Goal: Transaction & Acquisition: Purchase product/service

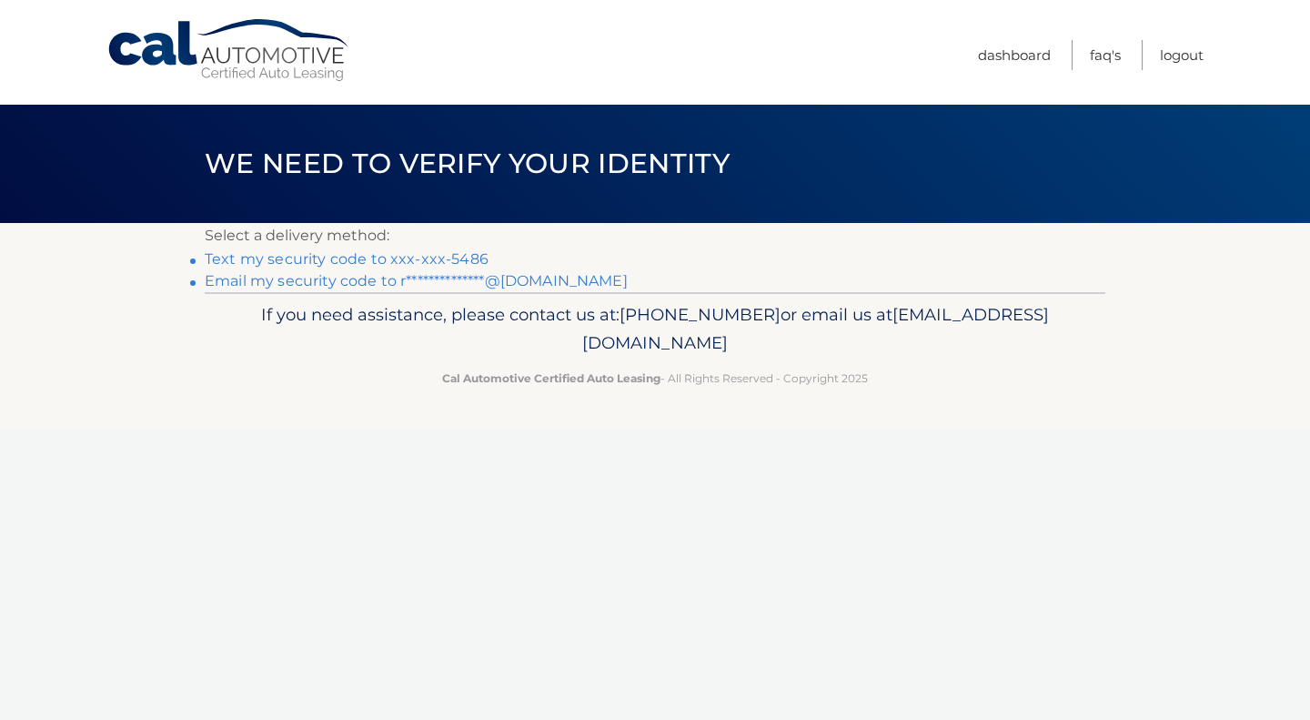
click at [468, 250] on link "Text my security code to xxx-xxx-5486" at bounding box center [347, 258] width 284 height 17
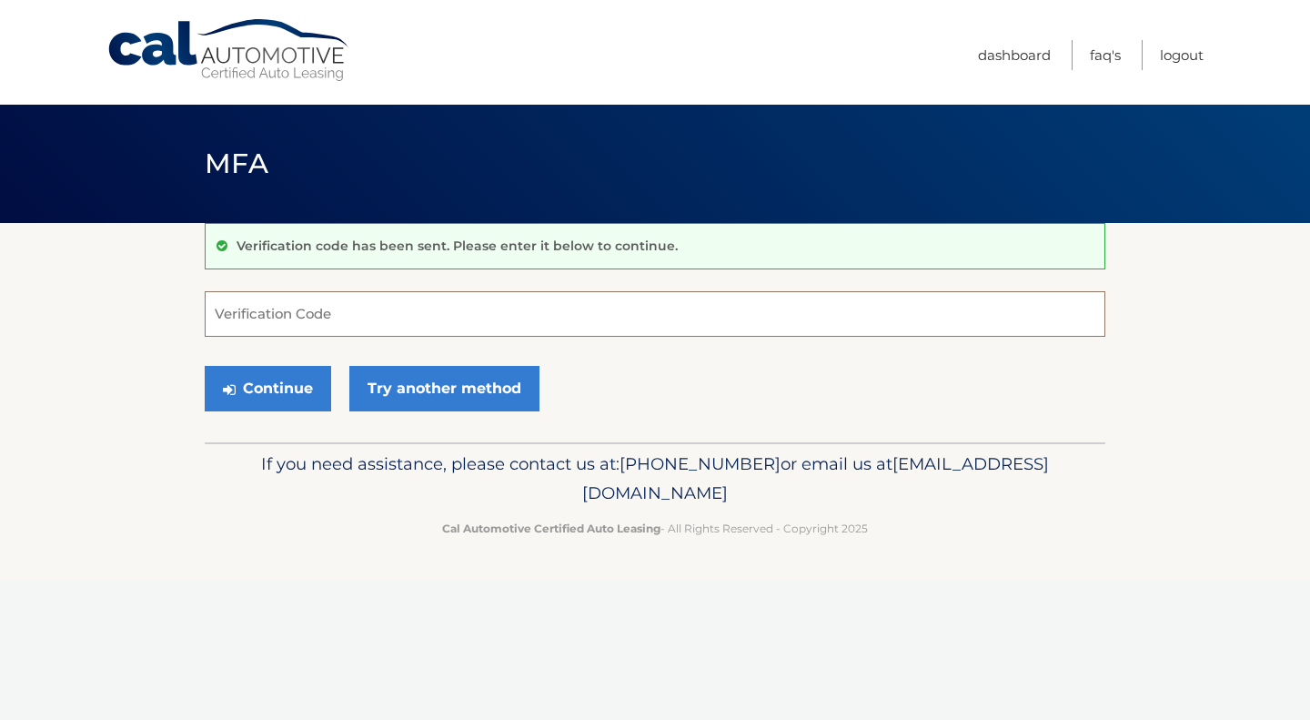
click at [440, 321] on input "Verification Code" at bounding box center [655, 313] width 901 height 45
type input "474763"
click at [205, 366] on button "Continue" at bounding box center [268, 388] width 126 height 45
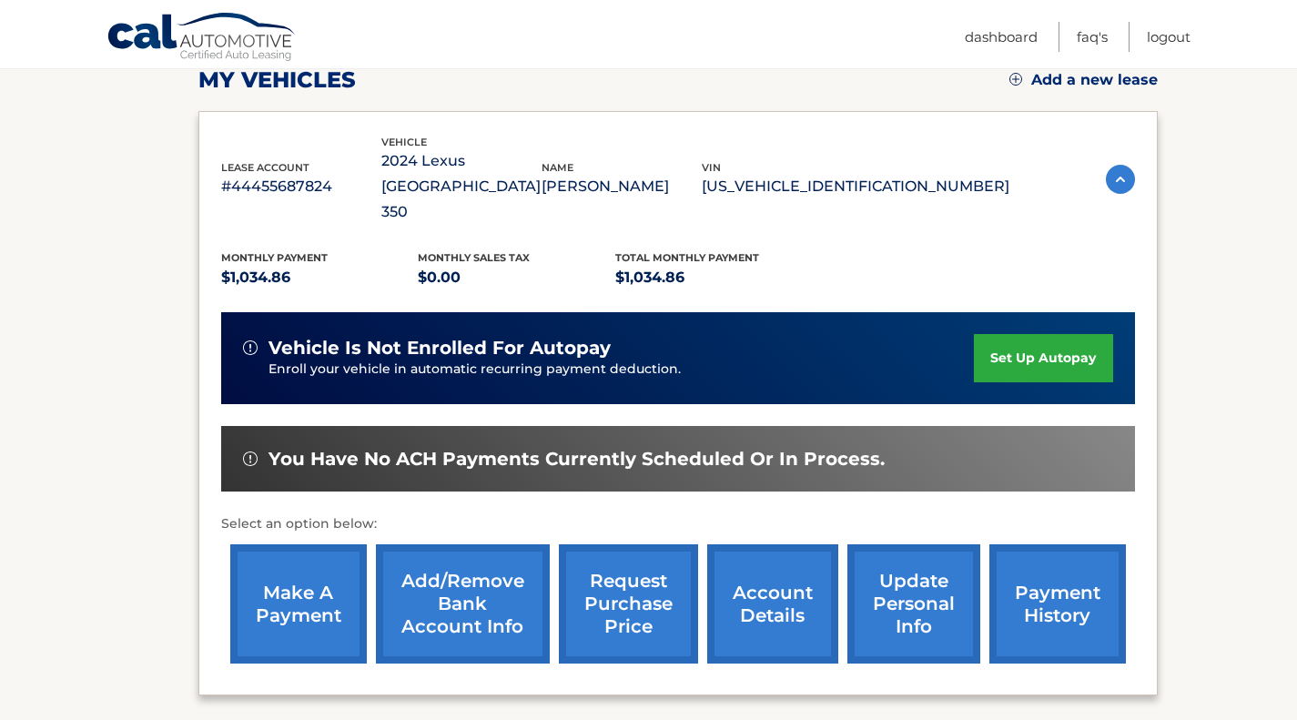
scroll to position [267, 0]
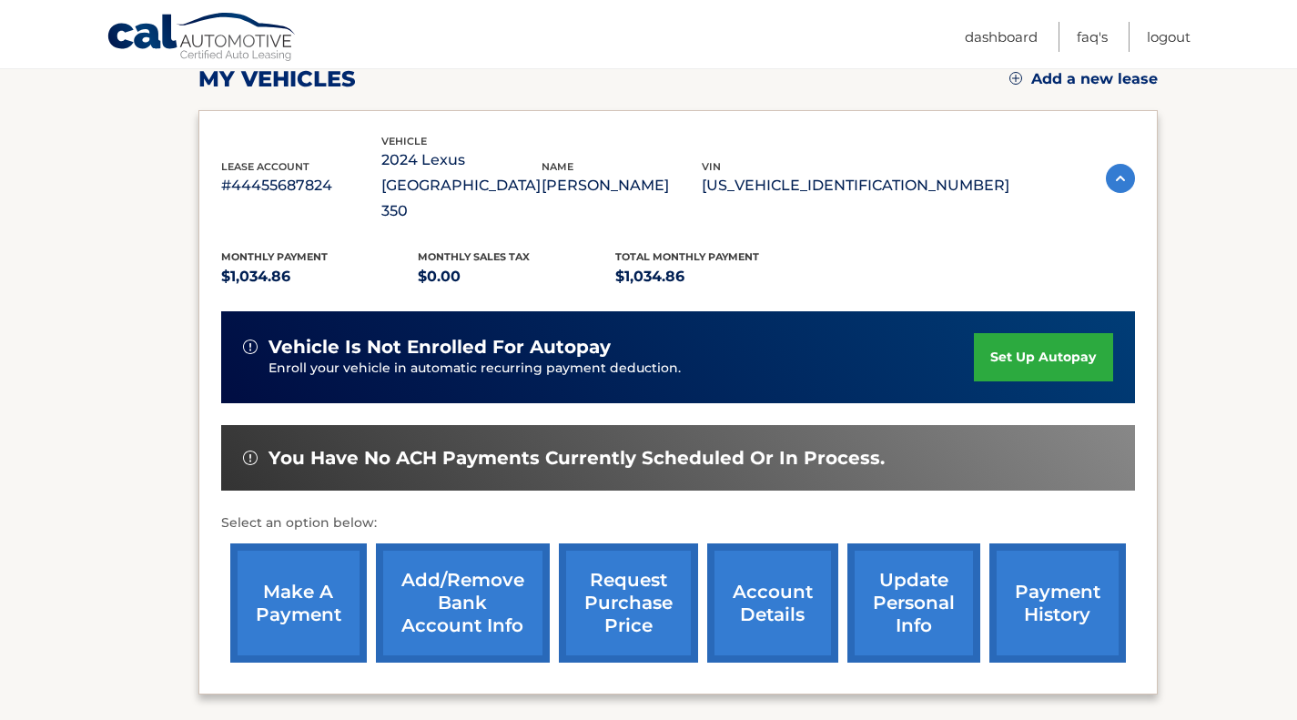
click at [1033, 543] on link "payment history" at bounding box center [1057, 602] width 136 height 119
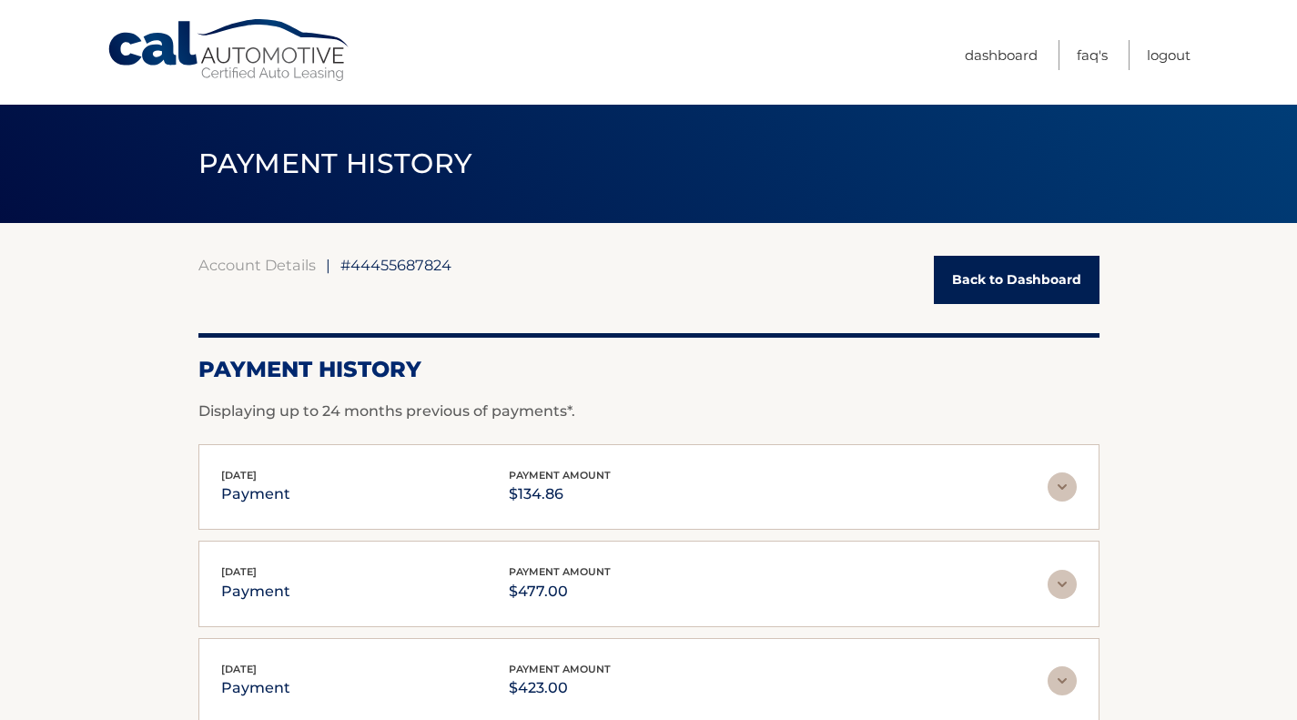
click at [971, 287] on link "Back to Dashboard" at bounding box center [1017, 280] width 166 height 48
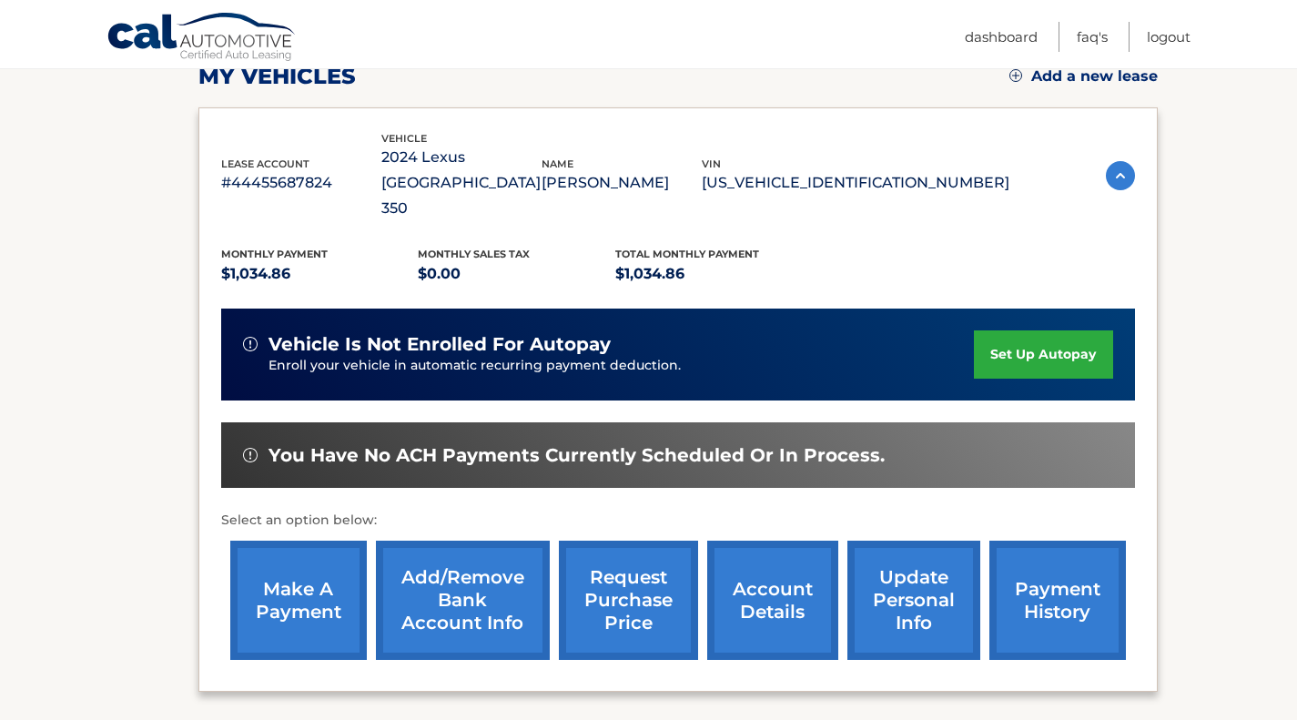
scroll to position [320, 0]
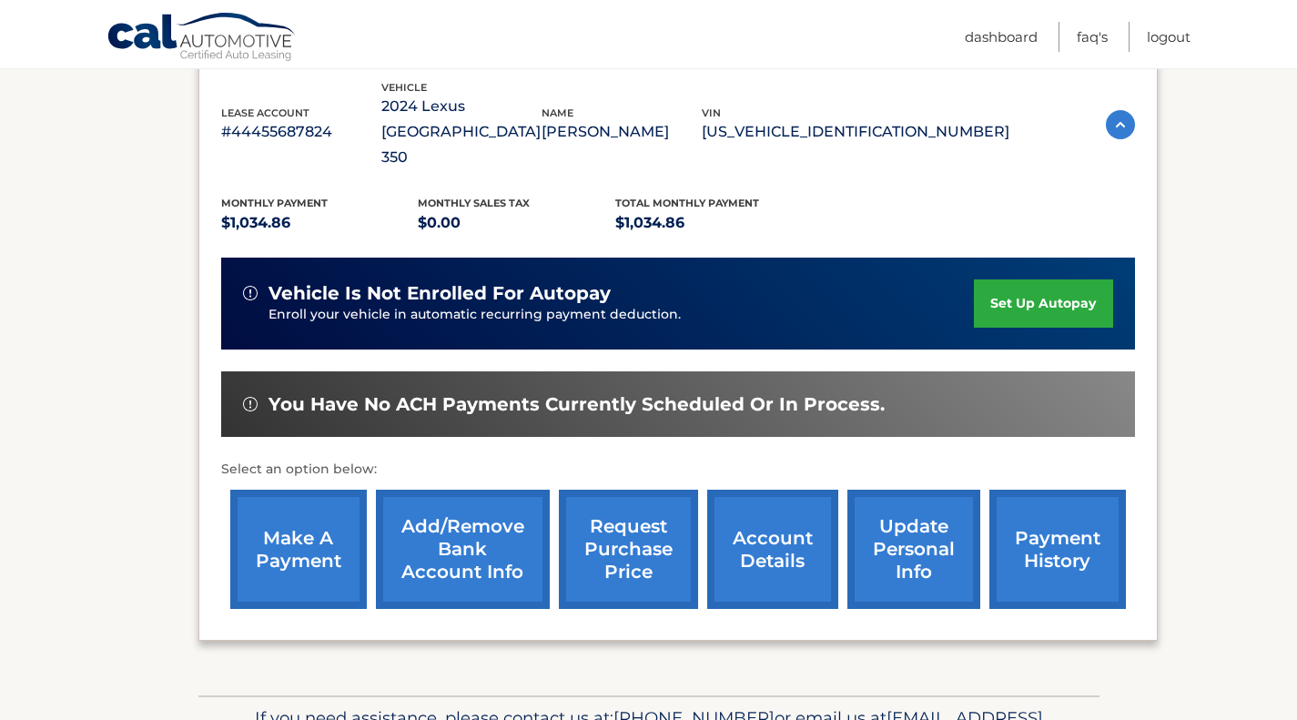
click at [348, 501] on link "make a payment" at bounding box center [298, 549] width 136 height 119
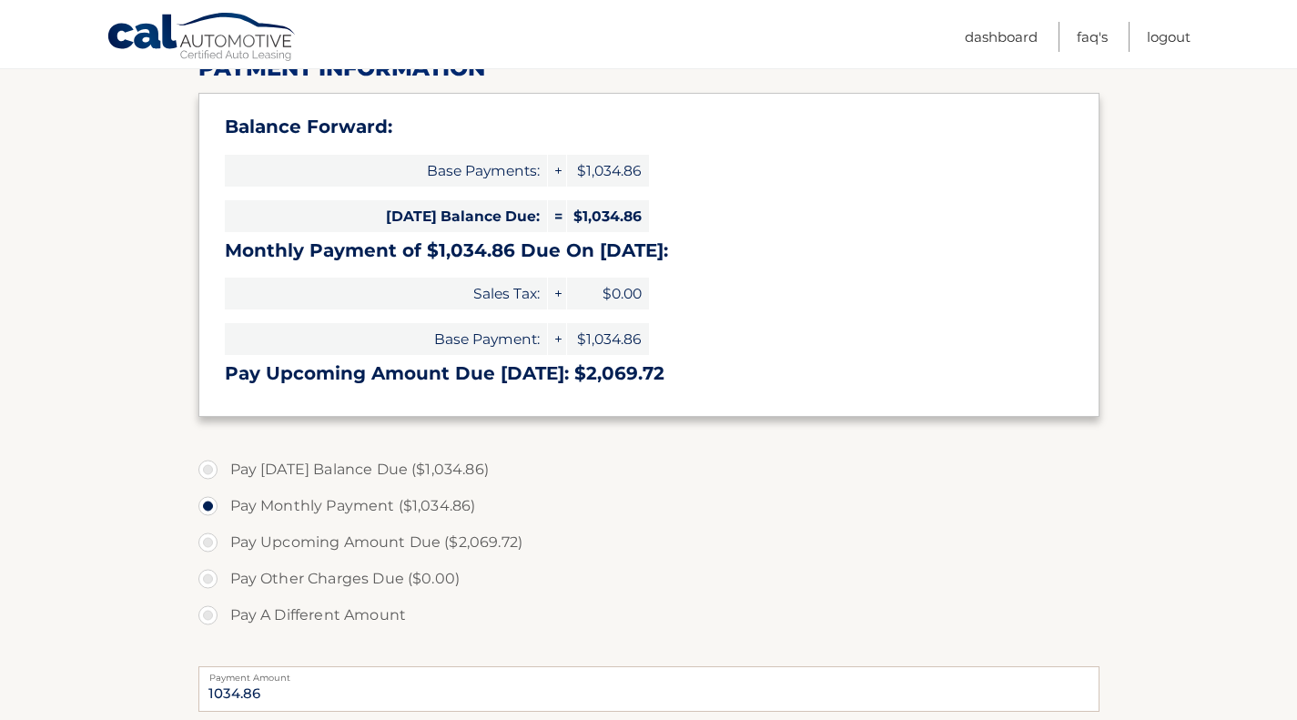
scroll to position [257, 0]
click at [379, 601] on label "Pay A Different Amount" at bounding box center [648, 614] width 901 height 36
click at [224, 601] on input "Pay A Different Amount" at bounding box center [215, 610] width 18 height 29
radio input "true"
type input "477"
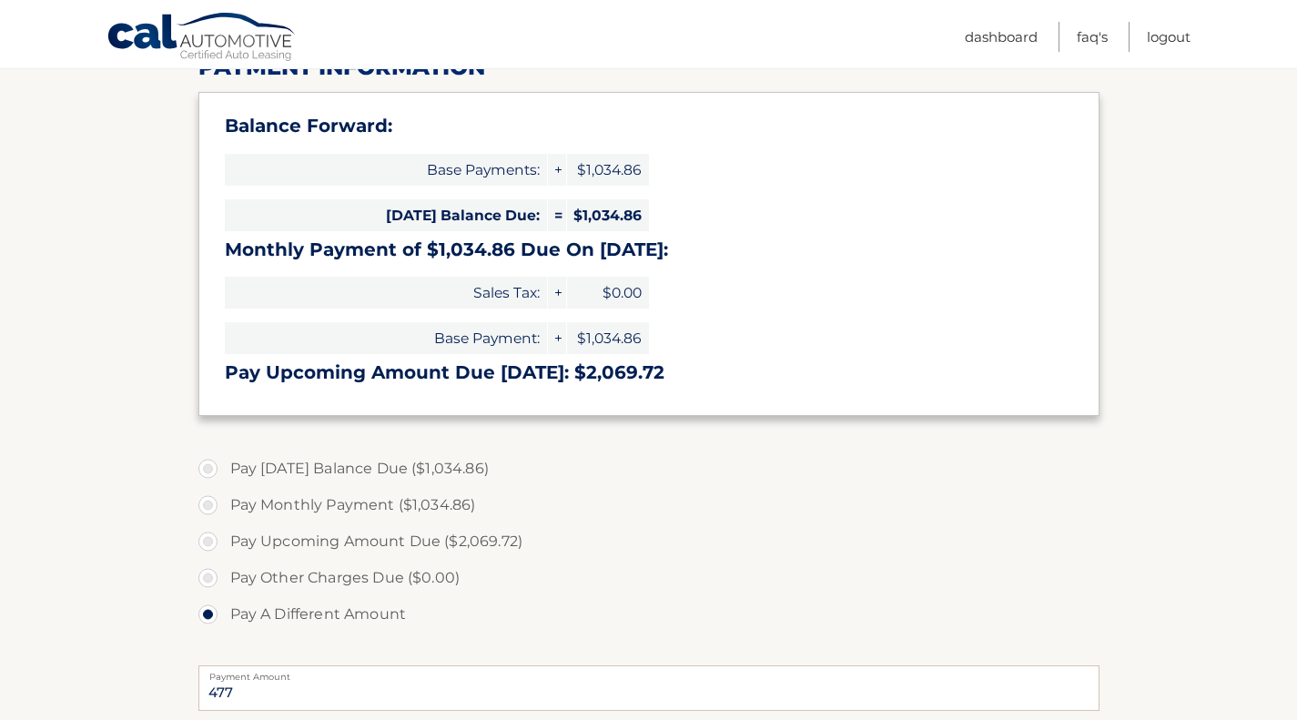
click at [569, 575] on label "Pay Other Charges Due ($0.00)" at bounding box center [648, 578] width 901 height 36
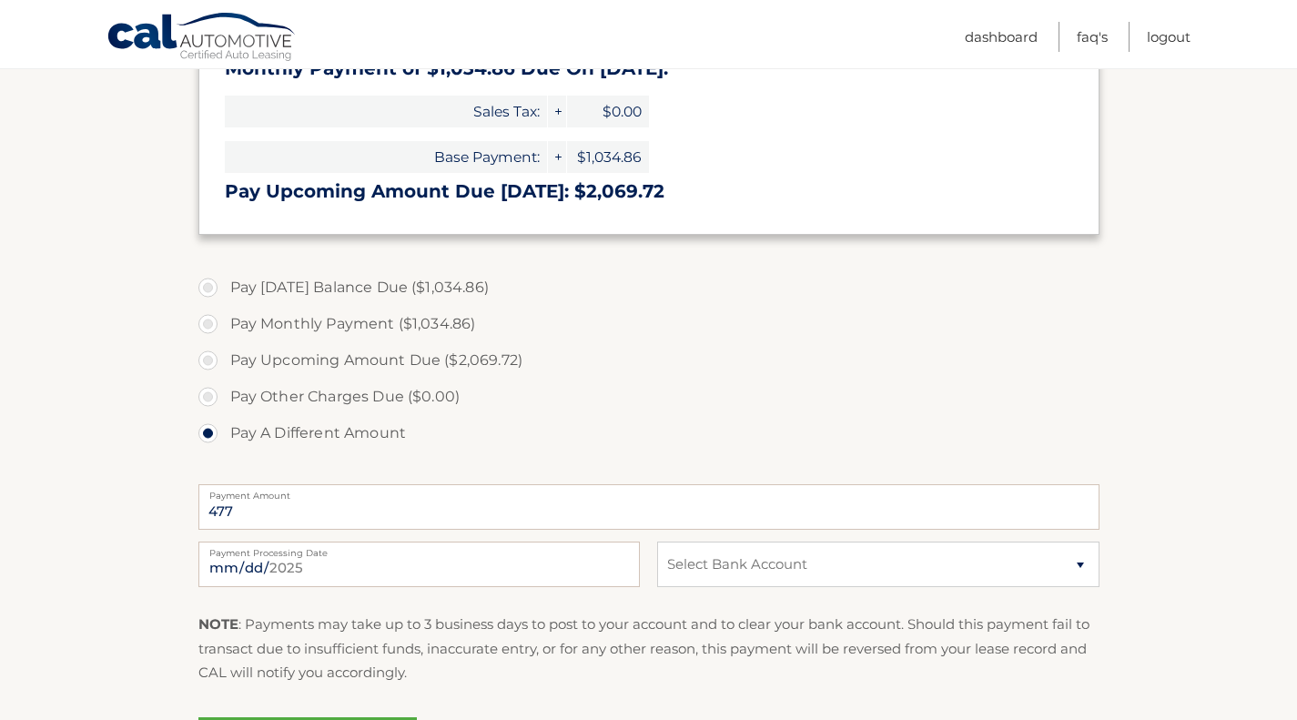
scroll to position [439, 0]
click at [713, 580] on select "Select Bank Account Checking PEAPACK-GLADSTONE BANK *****2038 Checking [PERSON_…" at bounding box center [877, 563] width 441 height 45
select select "YTEzOGJmZDAtNjg1NC00MGQ2LTgyYTktZTJhZTQ2Zjc3ZTFj"
click at [657, 541] on select "Select Bank Account Checking PEAPACK-GLADSTONE BANK *****2038 Checking WELLS FA…" at bounding box center [877, 563] width 441 height 45
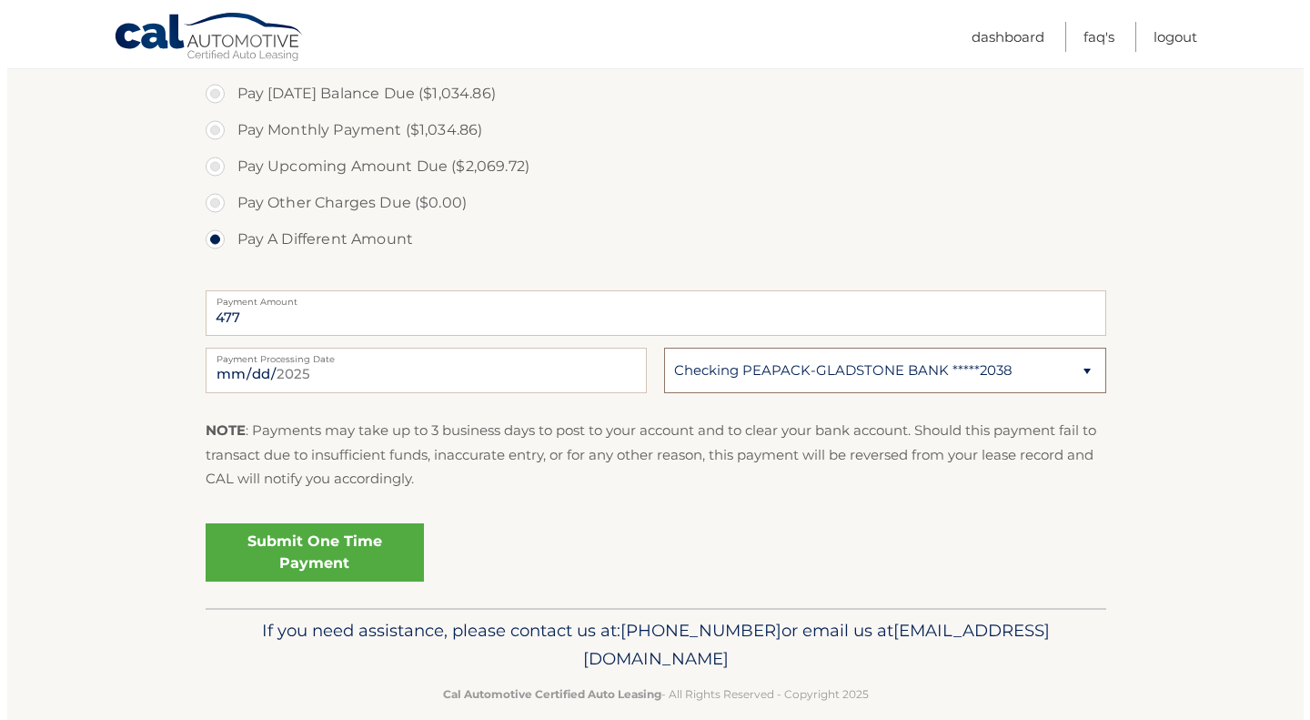
scroll to position [632, 0]
click at [310, 554] on link "Submit One Time Payment" at bounding box center [307, 551] width 218 height 58
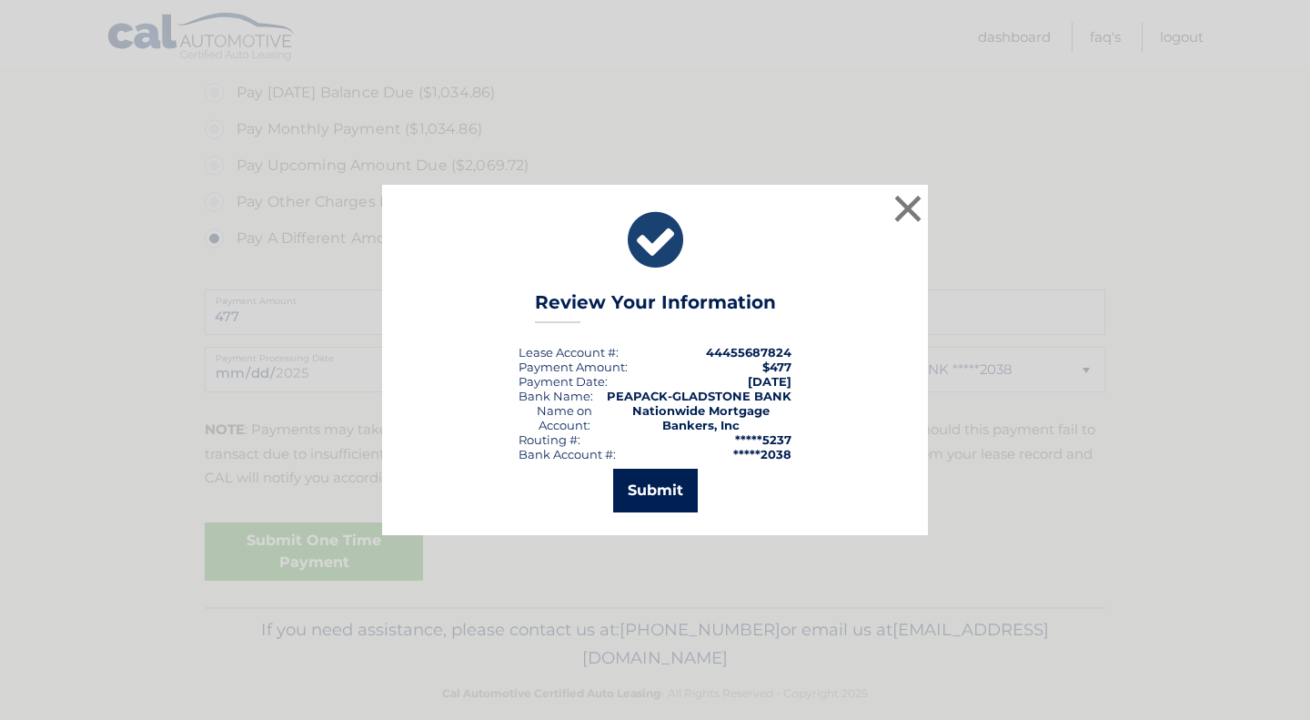
click at [659, 487] on button "Submit" at bounding box center [655, 491] width 85 height 44
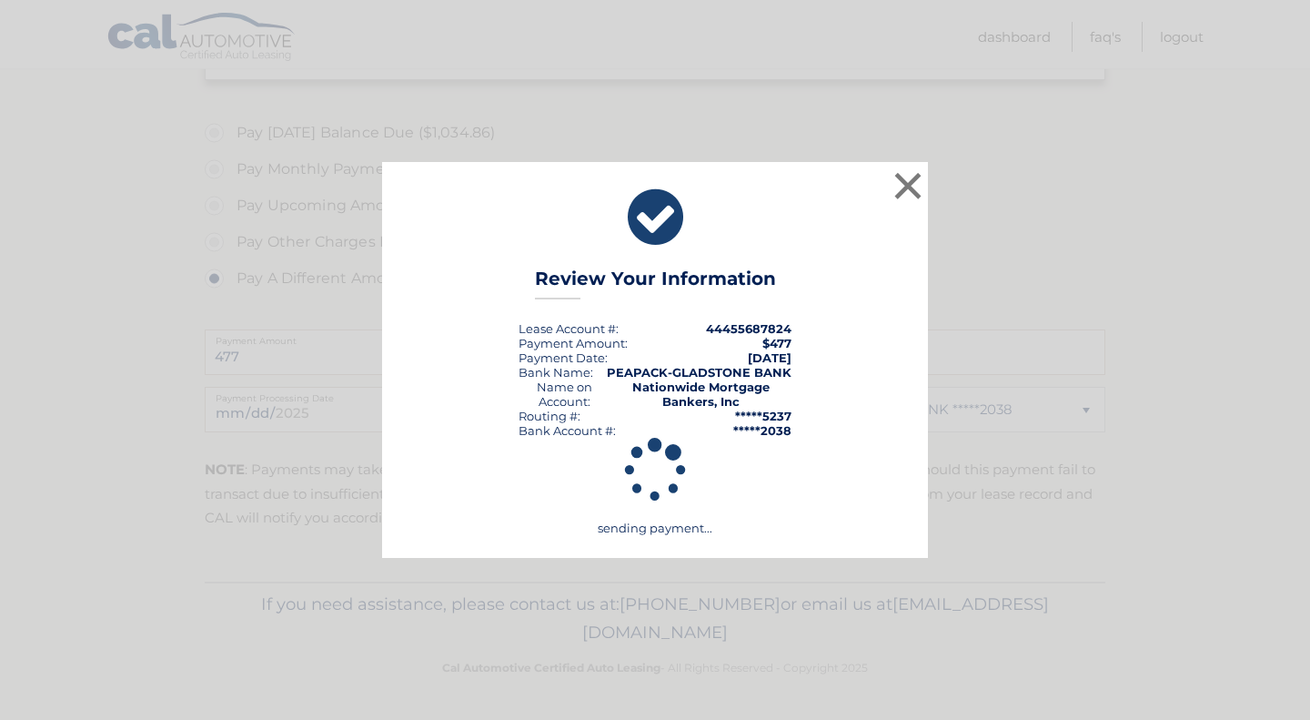
scroll to position [592, 0]
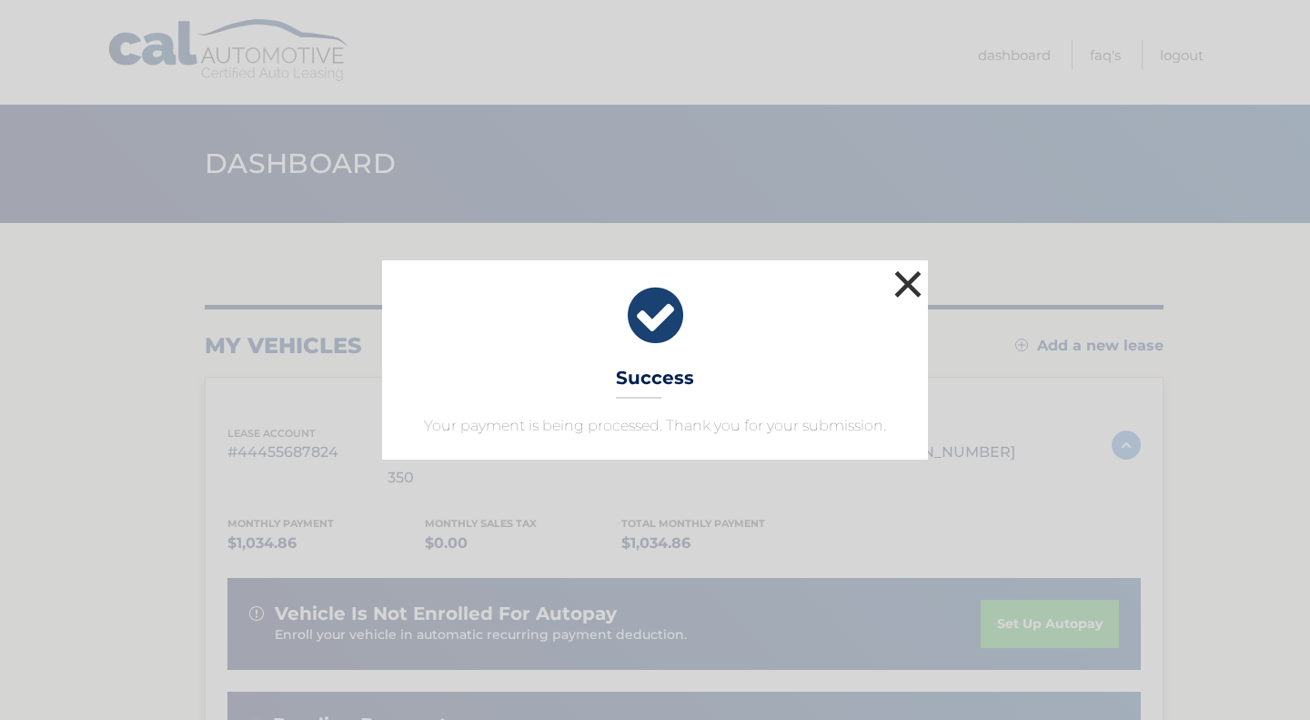
click at [913, 298] on button "×" at bounding box center [908, 284] width 36 height 36
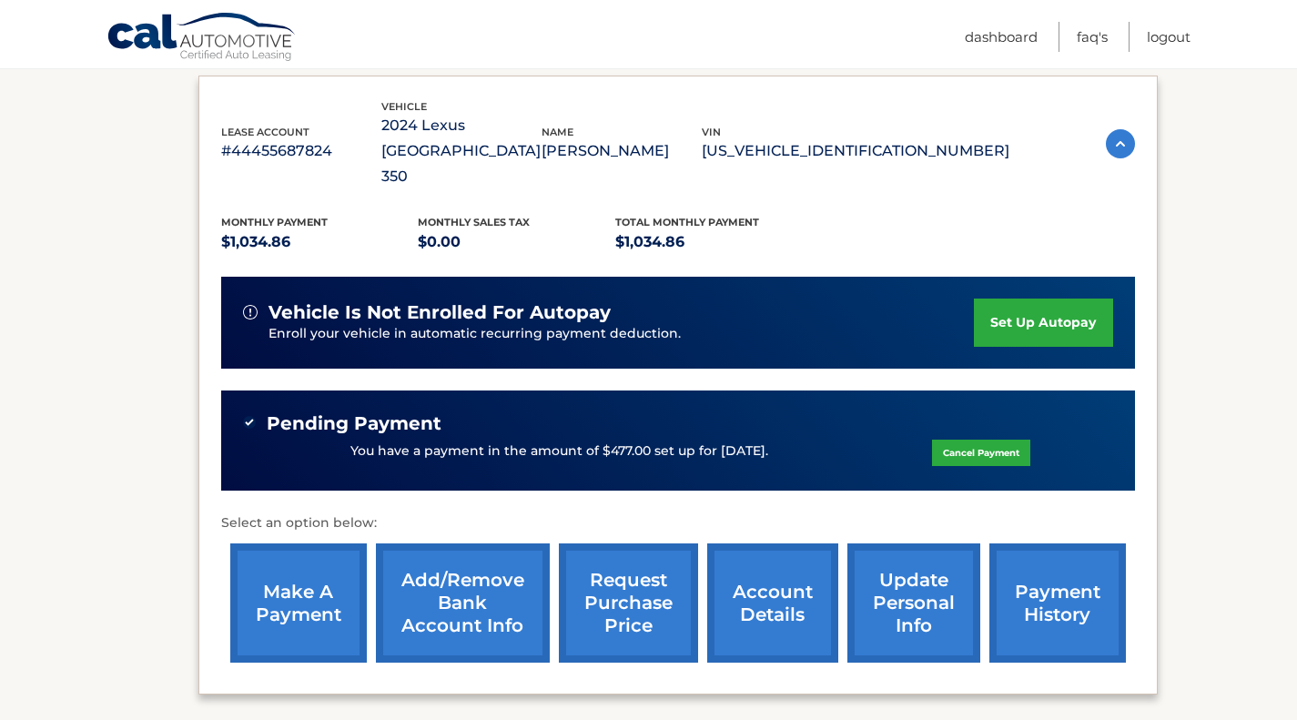
scroll to position [302, 0]
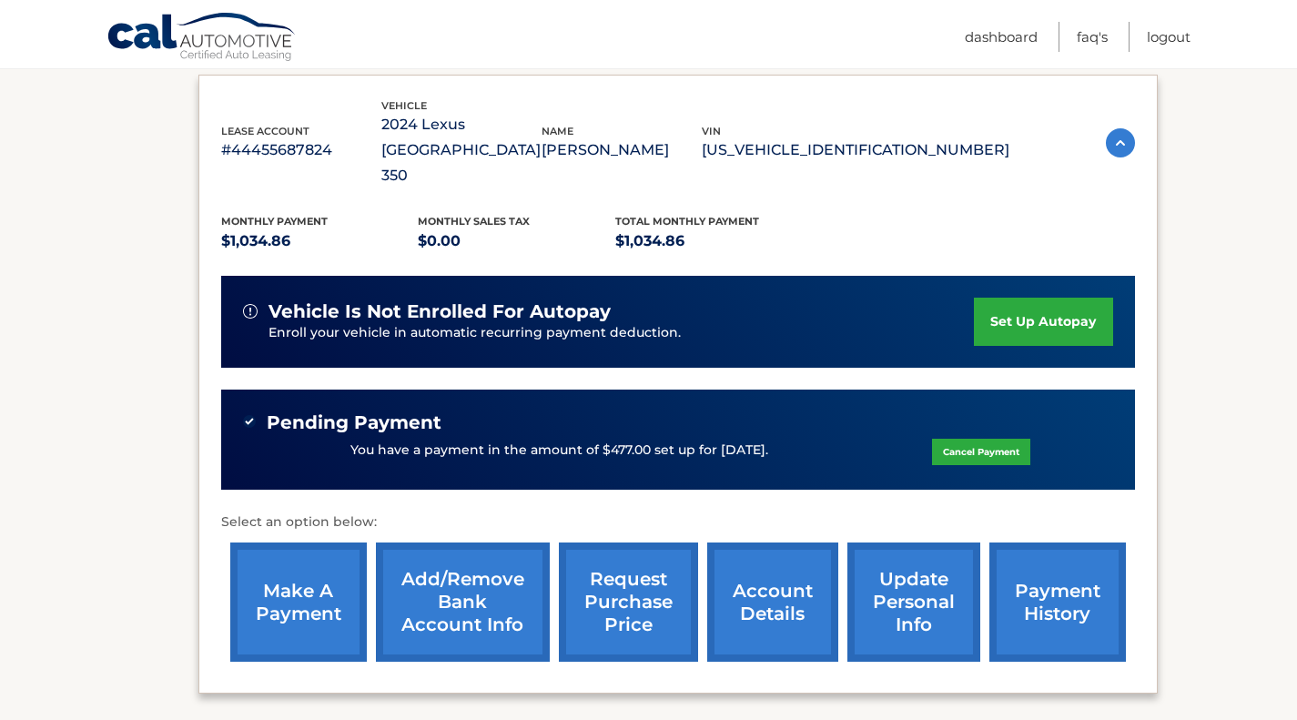
click at [316, 588] on link "make a payment" at bounding box center [298, 601] width 136 height 119
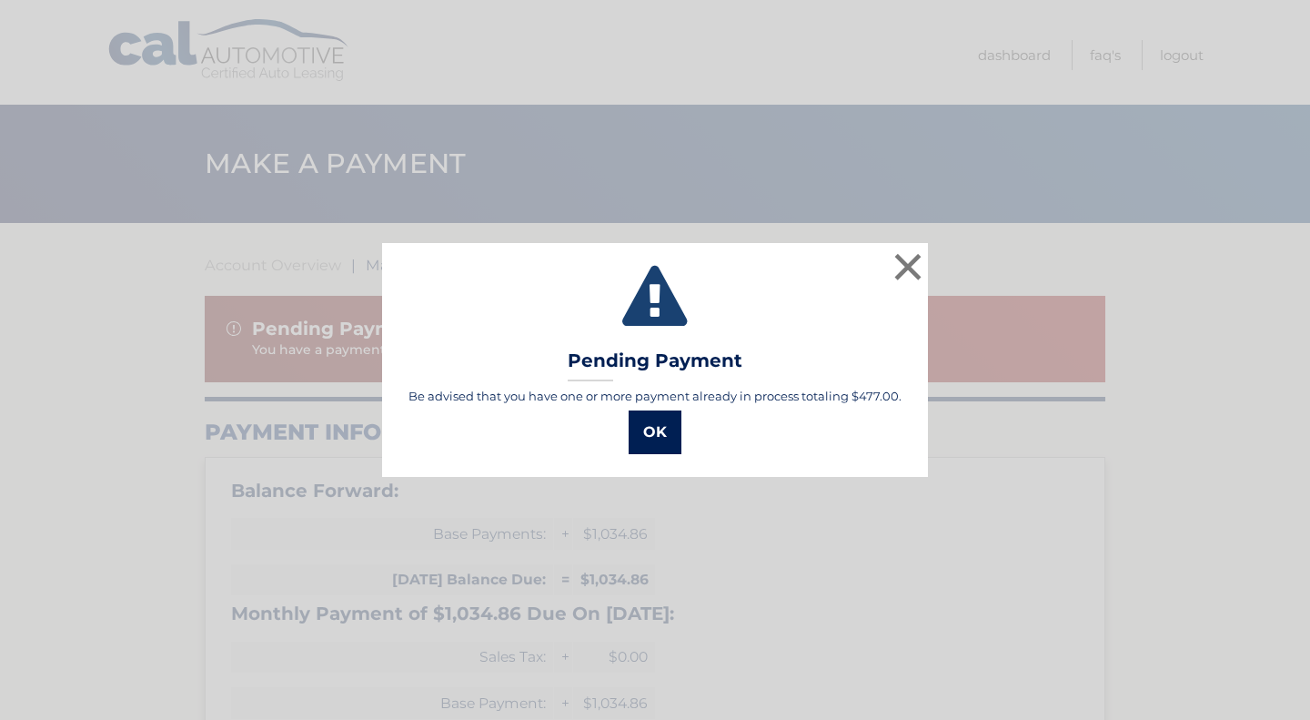
click at [645, 443] on button "OK" at bounding box center [655, 432] width 53 height 44
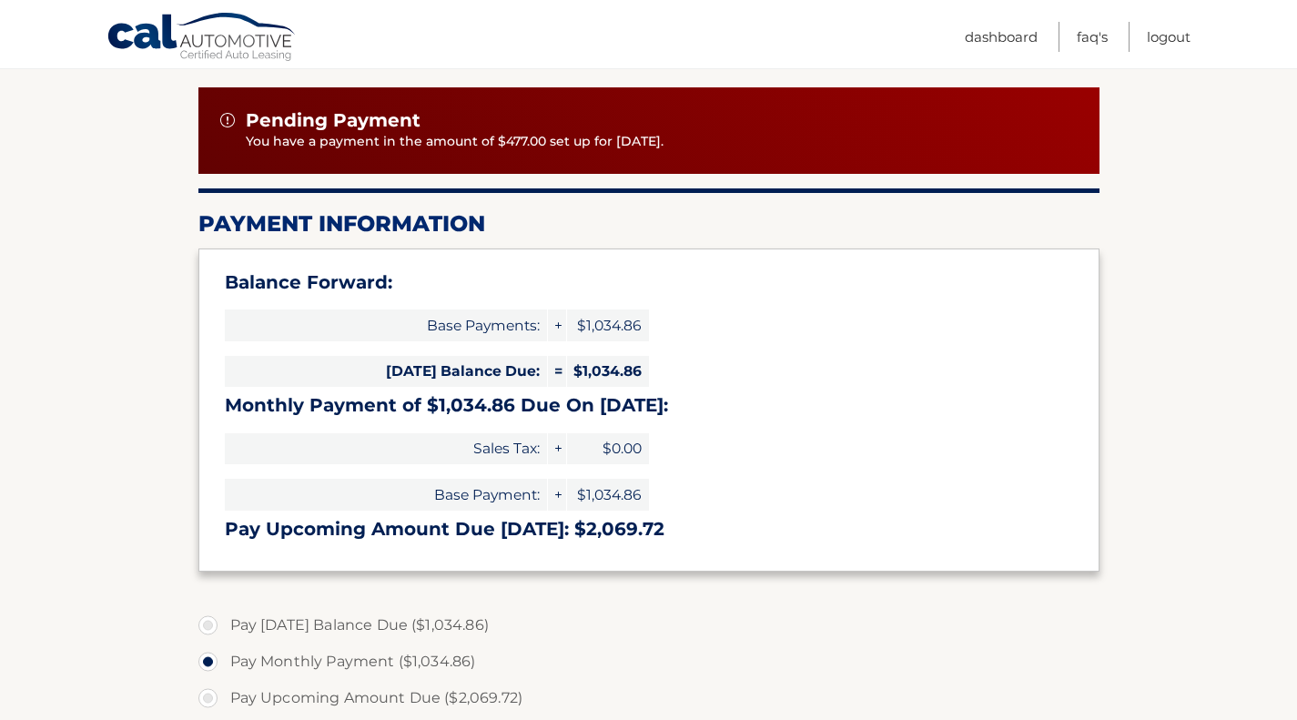
scroll to position [209, 0]
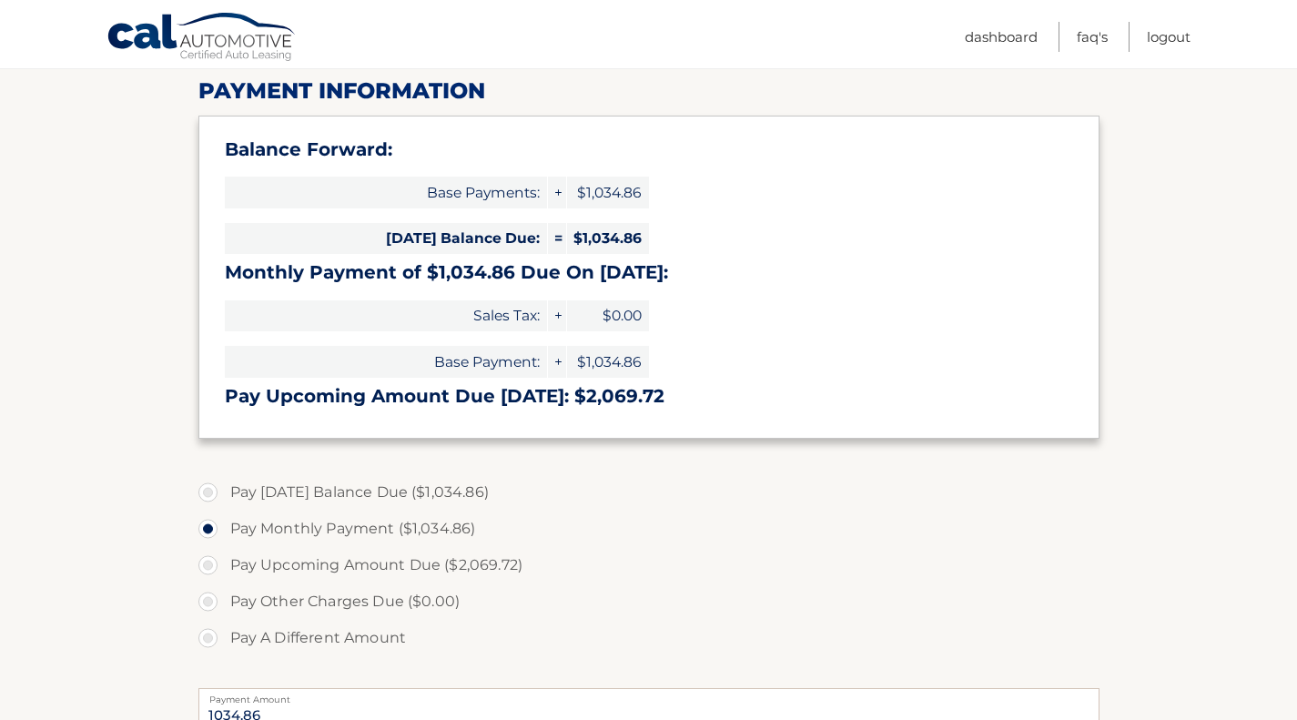
click at [299, 641] on label "Pay A Different Amount" at bounding box center [648, 638] width 901 height 36
click at [224, 641] on input "Pay A Different Amount" at bounding box center [215, 634] width 18 height 29
radio input "true"
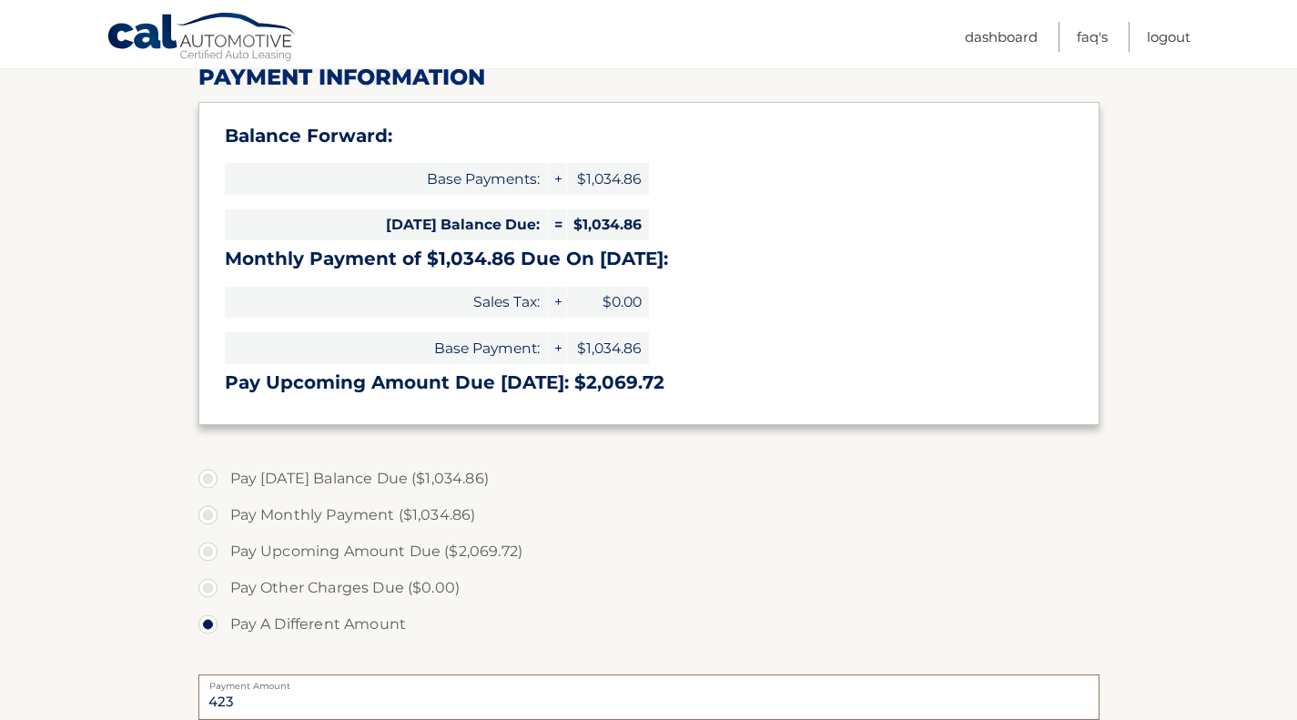
type input "423"
click at [634, 575] on label "Pay Other Charges Due ($0.00)" at bounding box center [648, 588] width 901 height 36
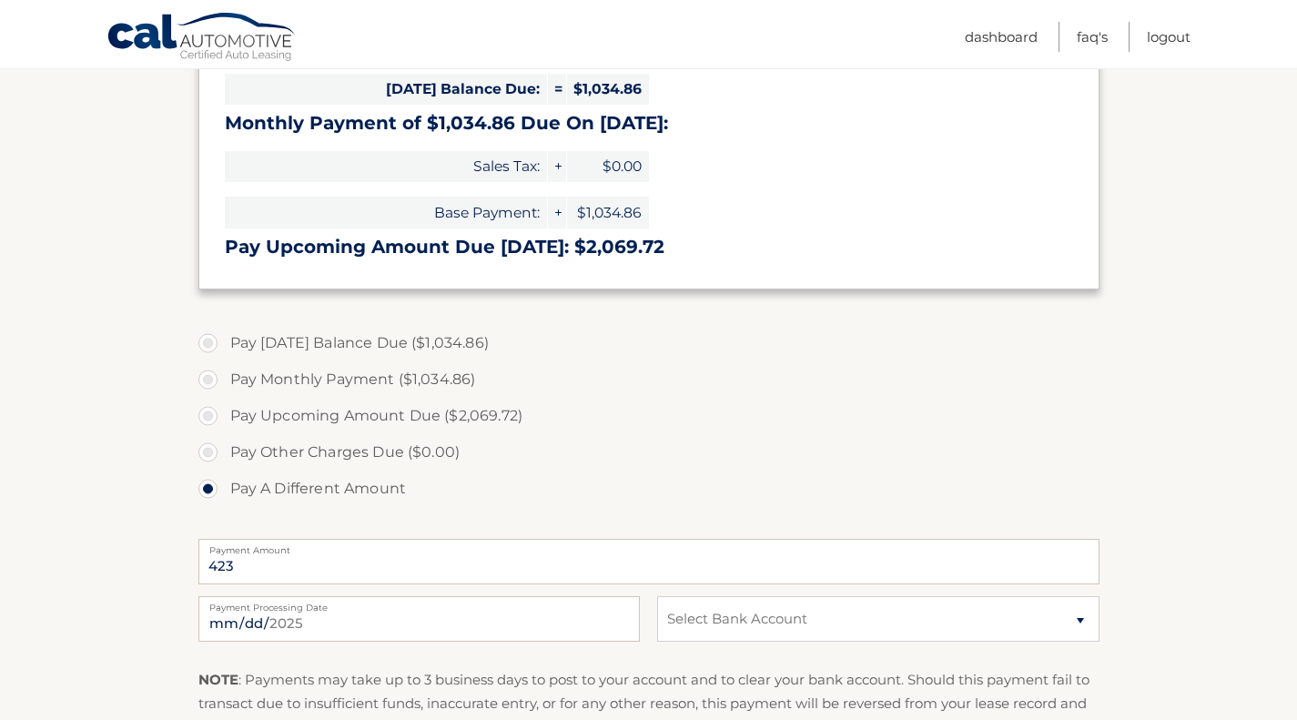
scroll to position [531, 0]
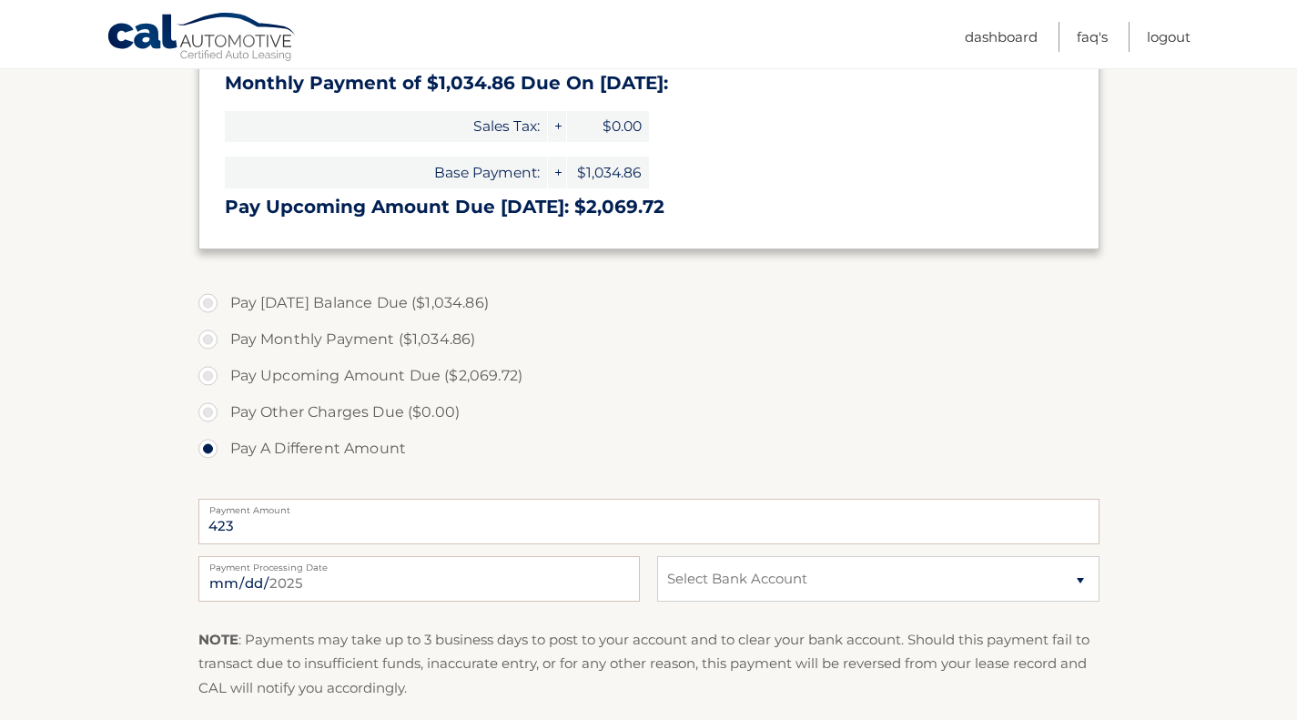
click at [627, 568] on label "Payment Processing Date" at bounding box center [418, 563] width 441 height 15
click at [627, 568] on input "2025-09-01" at bounding box center [418, 578] width 441 height 45
click at [347, 580] on input "2025-09-01" at bounding box center [418, 578] width 441 height 45
type input "2025-09-02"
click at [740, 580] on select "Select Bank Account Checking PEAPACK-GLADSTONE BANK *****2038 Checking [PERSON_…" at bounding box center [877, 578] width 441 height 45
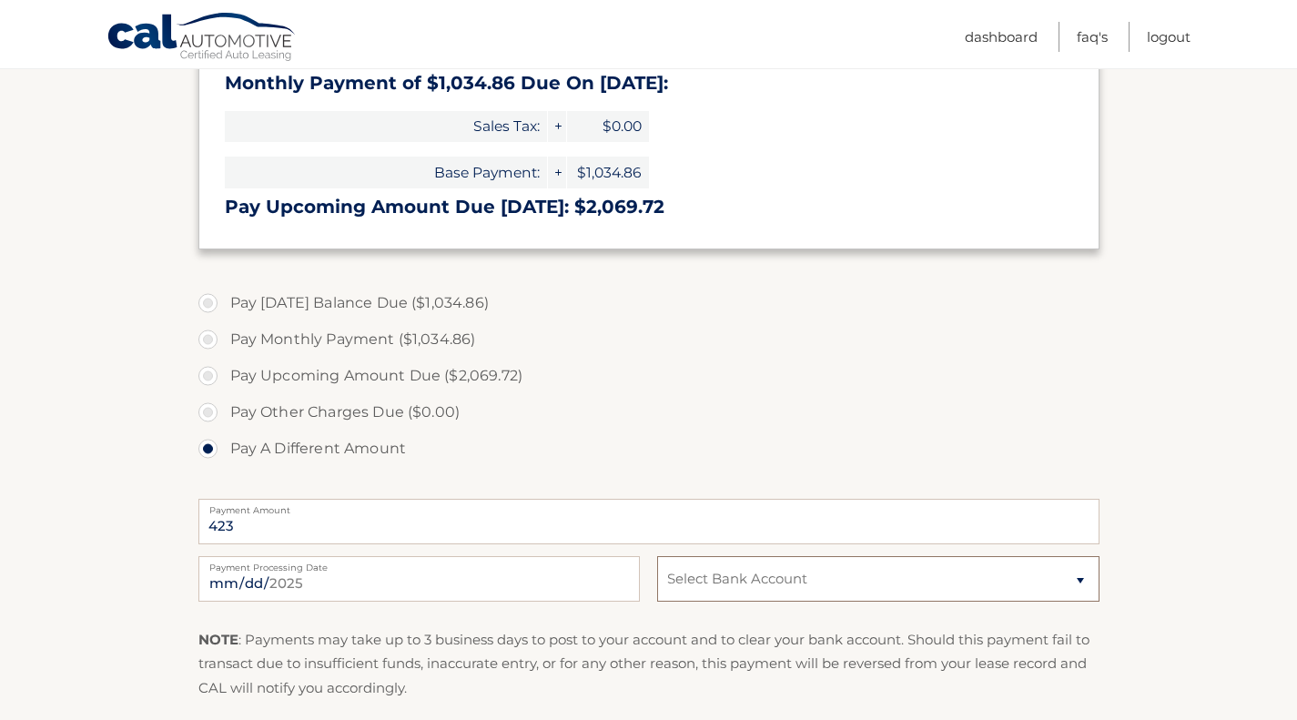
select select "YTEzOGJmZDAtNjg1NC00MGQ2LTgyYTktZTJhZTQ2Zjc3ZTFj"
click at [657, 556] on select "Select Bank Account Checking PEAPACK-GLADSTONE BANK *****2038 Checking WELLS FA…" at bounding box center [877, 578] width 441 height 45
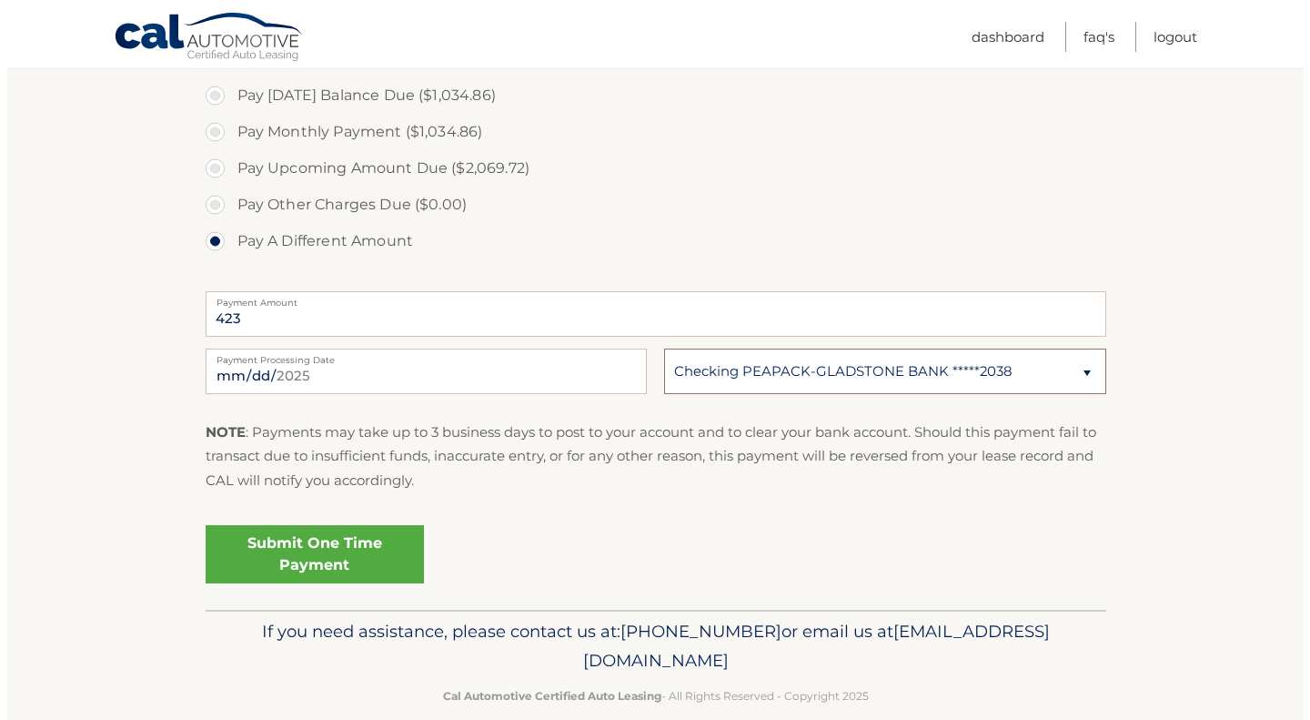
scroll to position [740, 0]
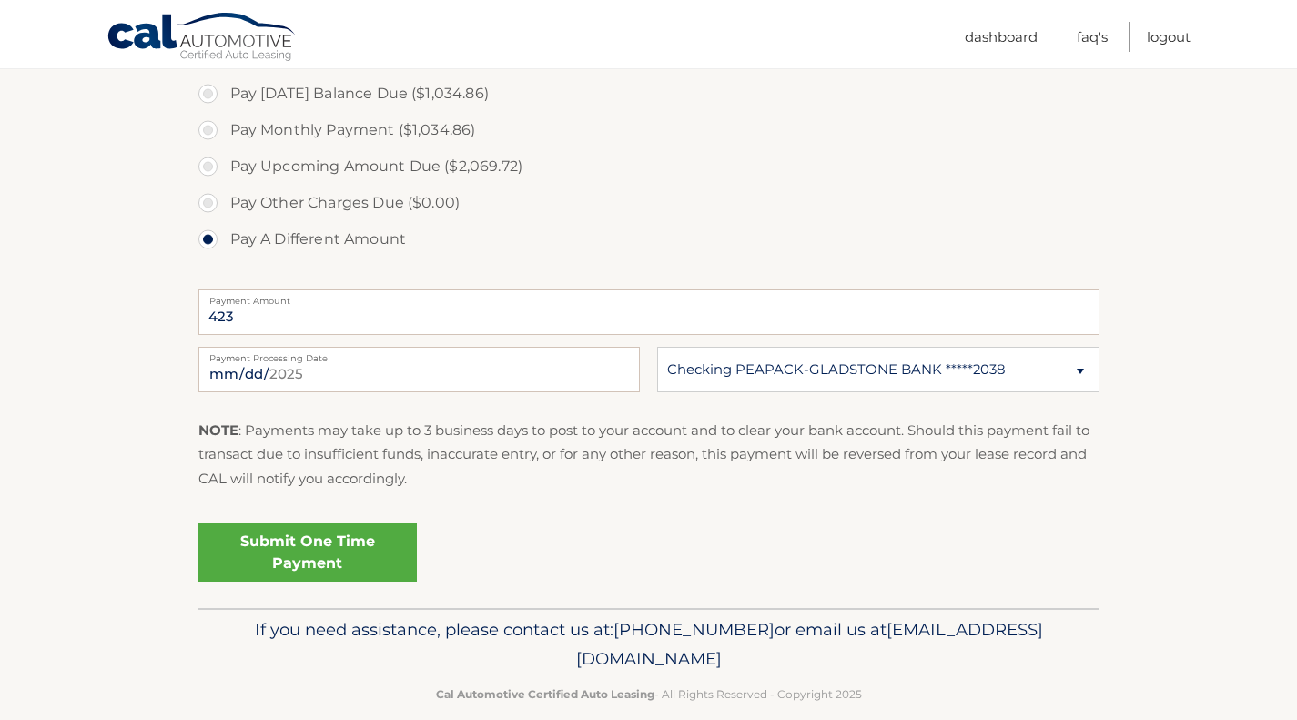
click at [344, 549] on link "Submit One Time Payment" at bounding box center [307, 552] width 218 height 58
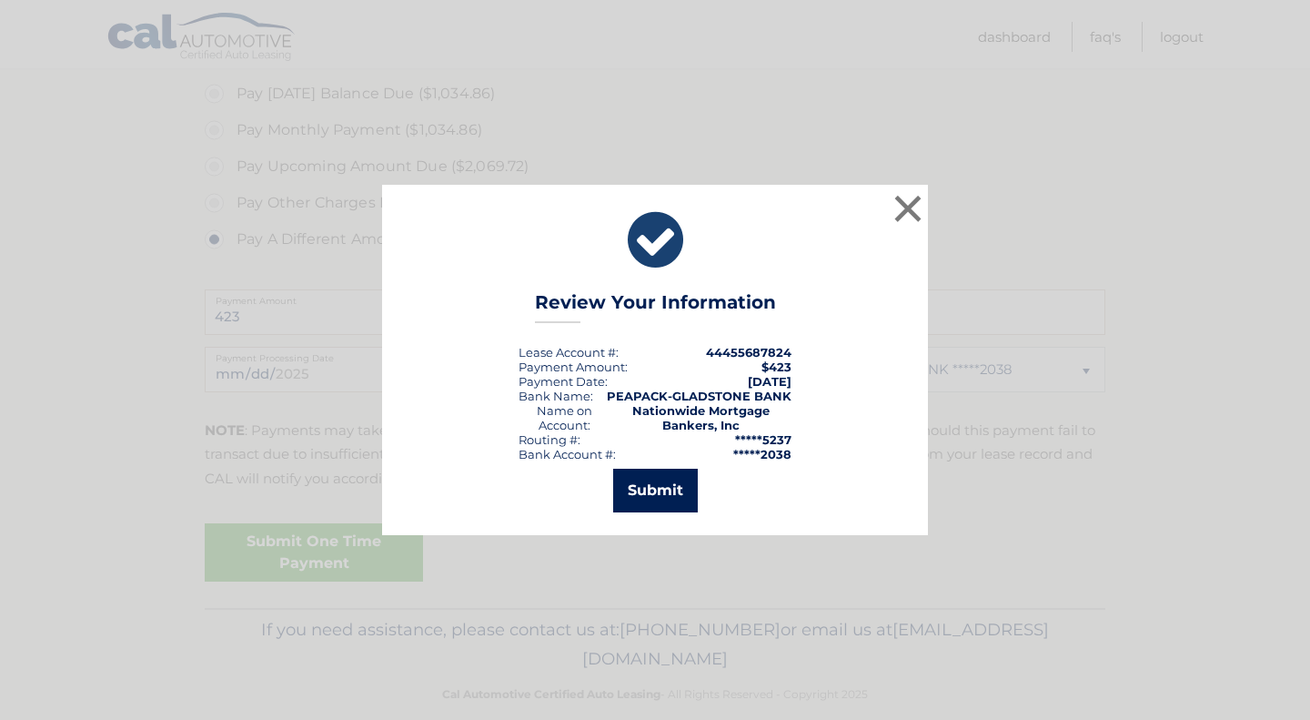
click at [638, 488] on button "Submit" at bounding box center [655, 491] width 85 height 44
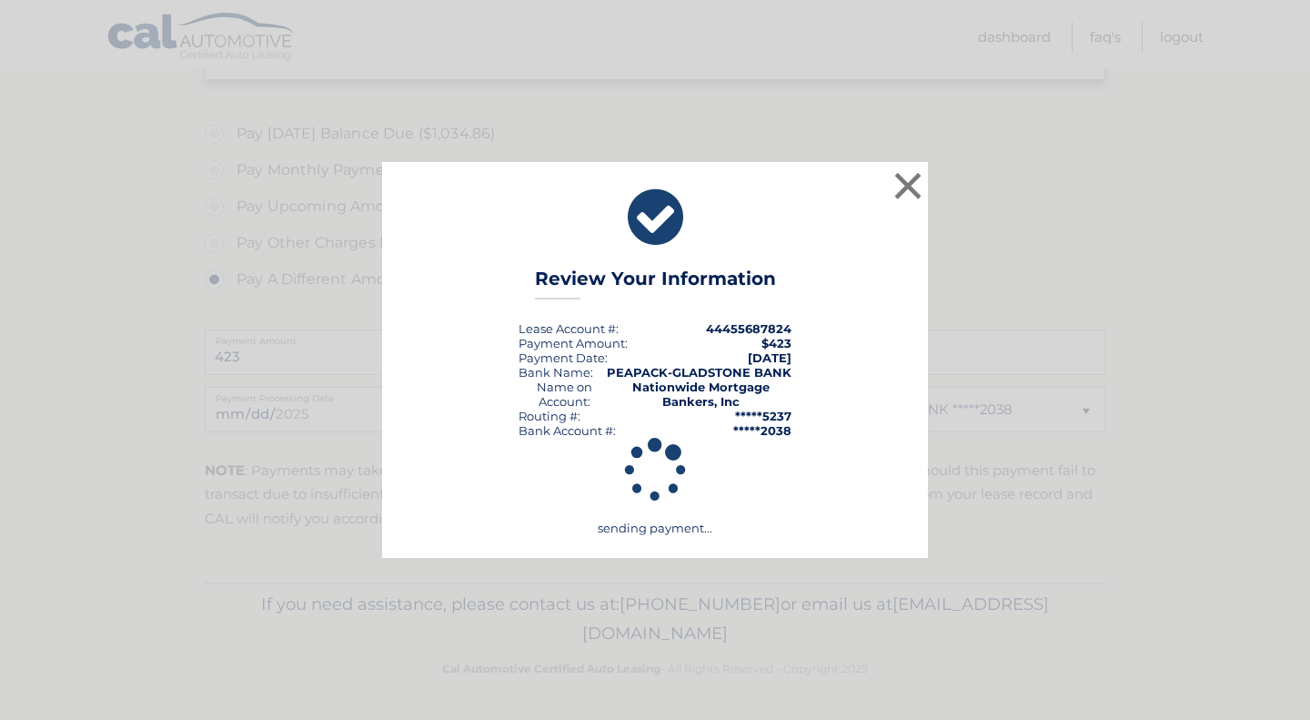
scroll to position [700, 0]
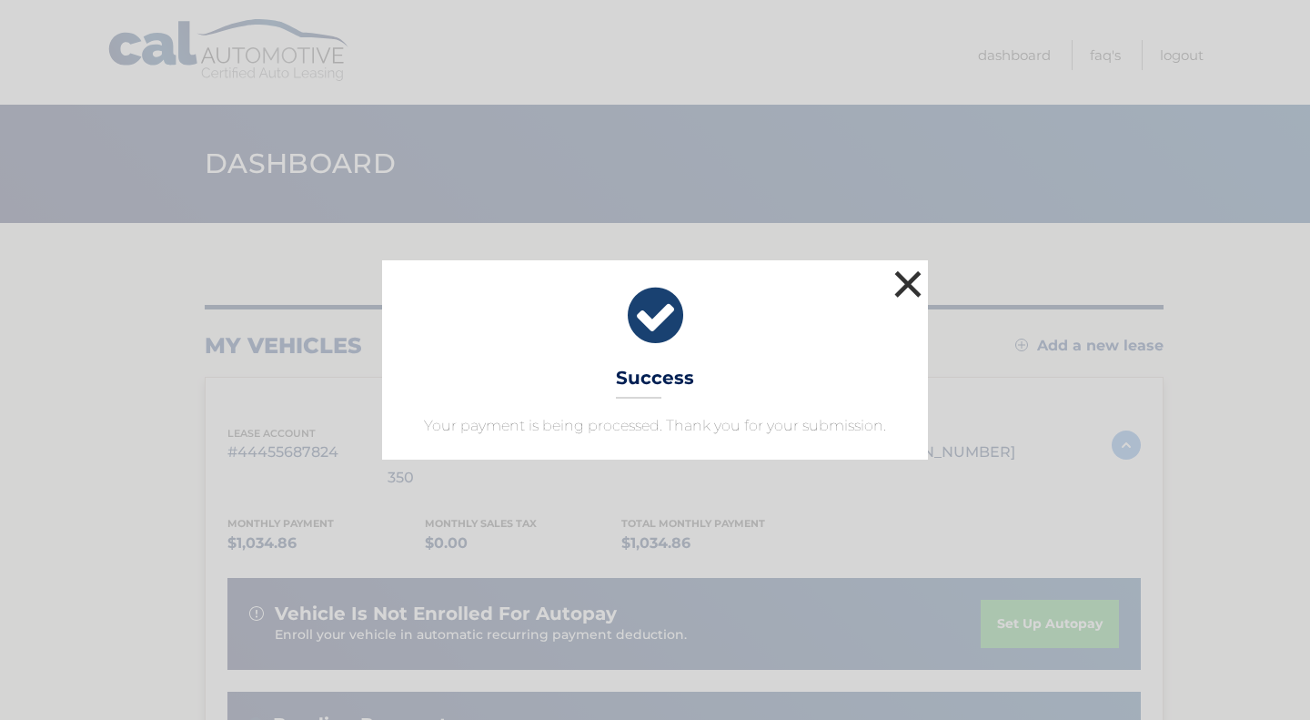
click at [914, 283] on button "×" at bounding box center [908, 284] width 36 height 36
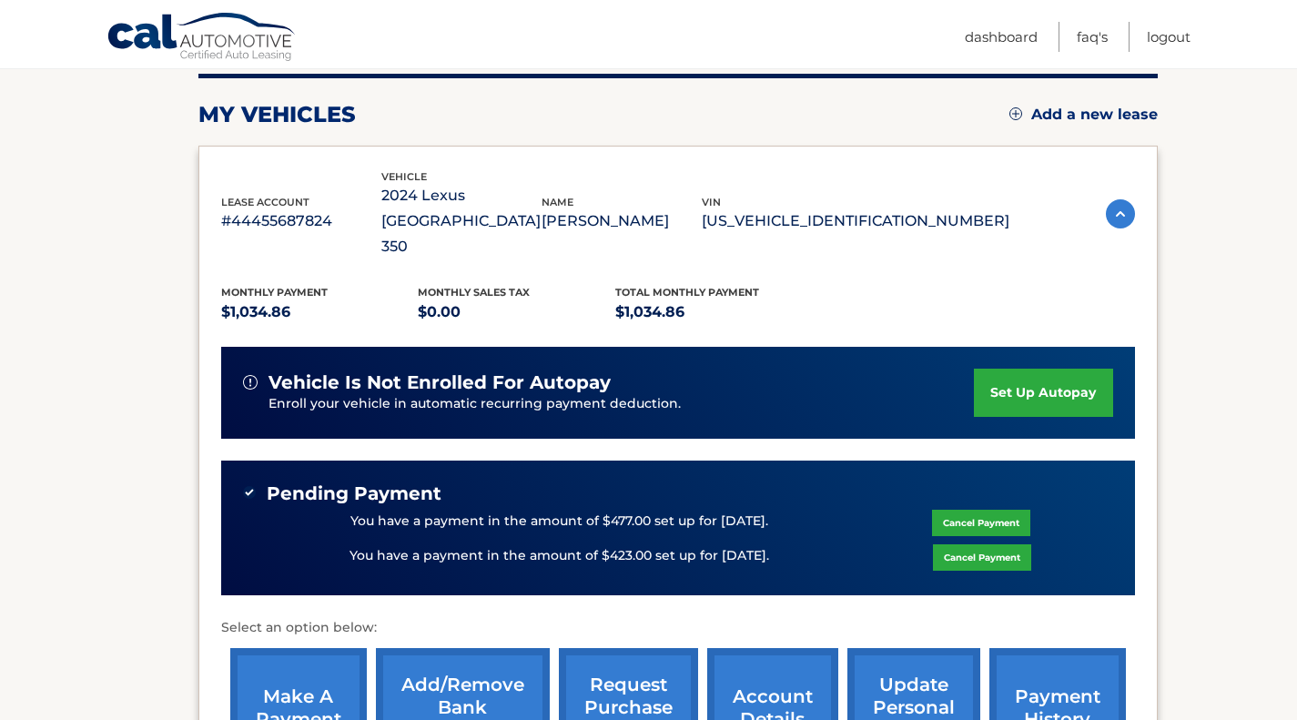
scroll to position [232, 0]
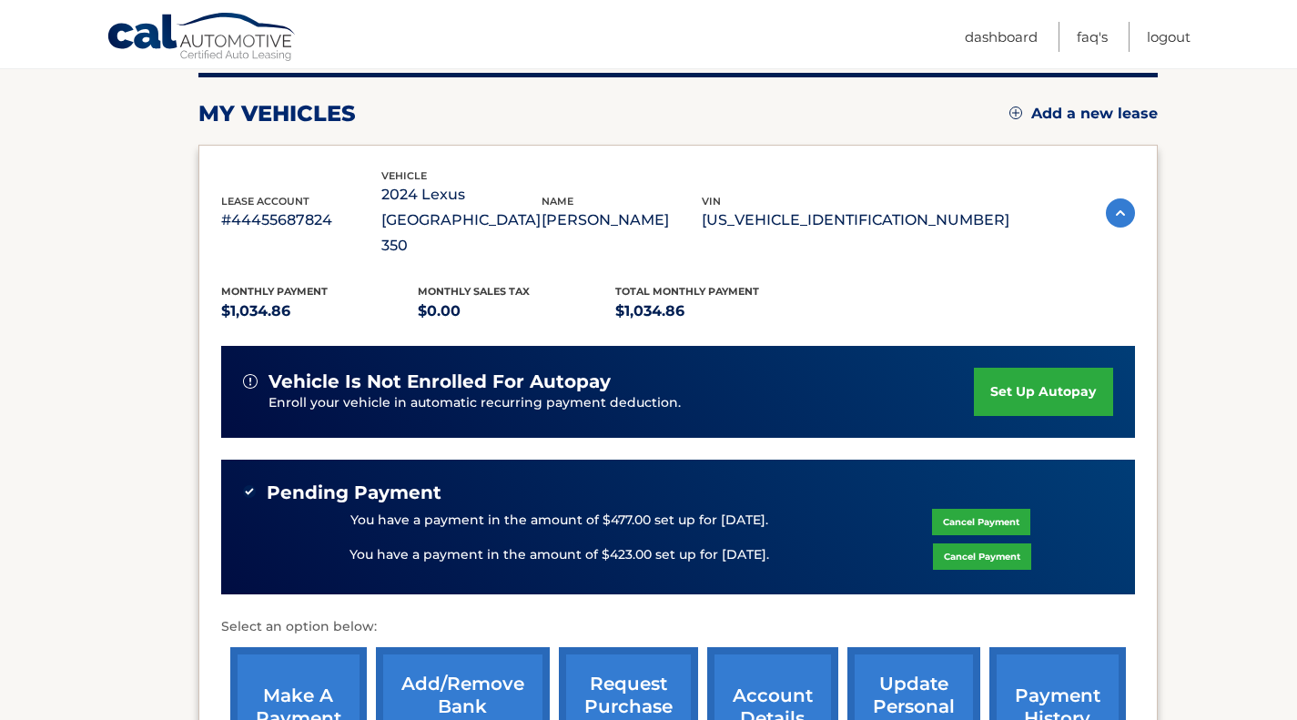
click at [1037, 647] on link "payment history" at bounding box center [1057, 706] width 136 height 119
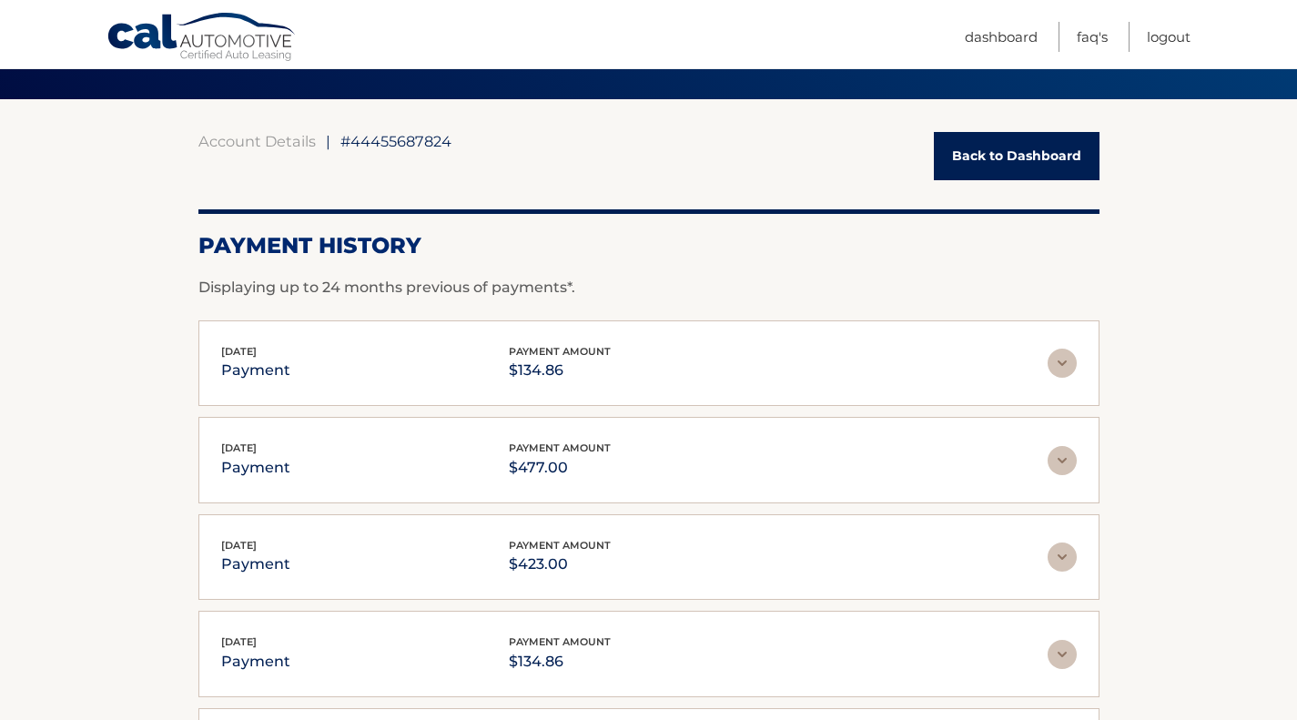
scroll to position [127, 0]
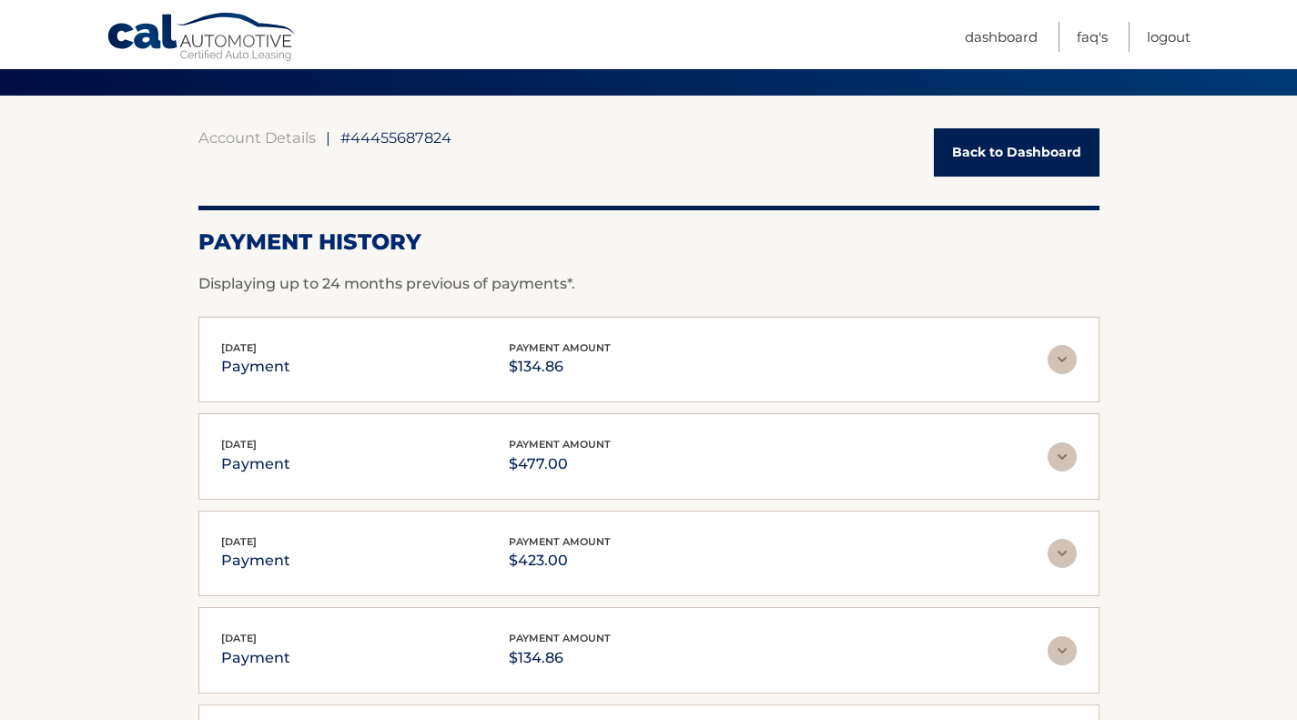
click at [981, 167] on link "Back to Dashboard" at bounding box center [1017, 152] width 166 height 48
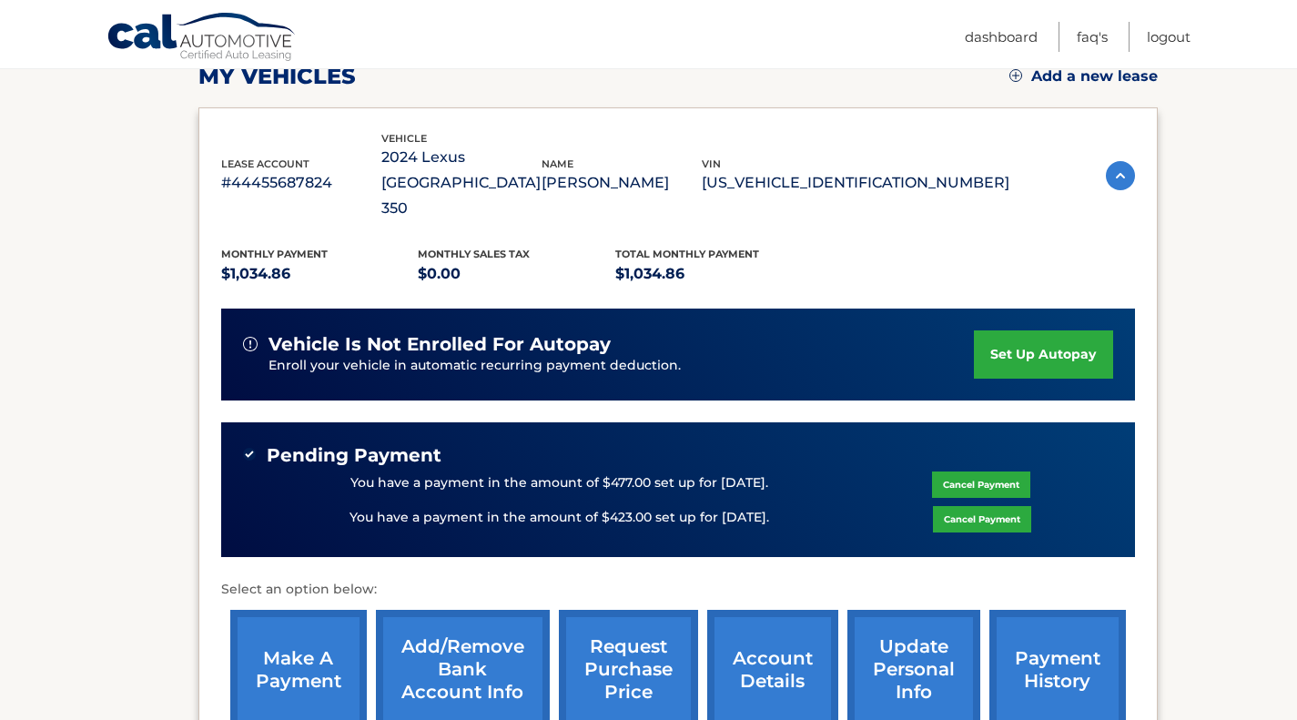
scroll to position [272, 0]
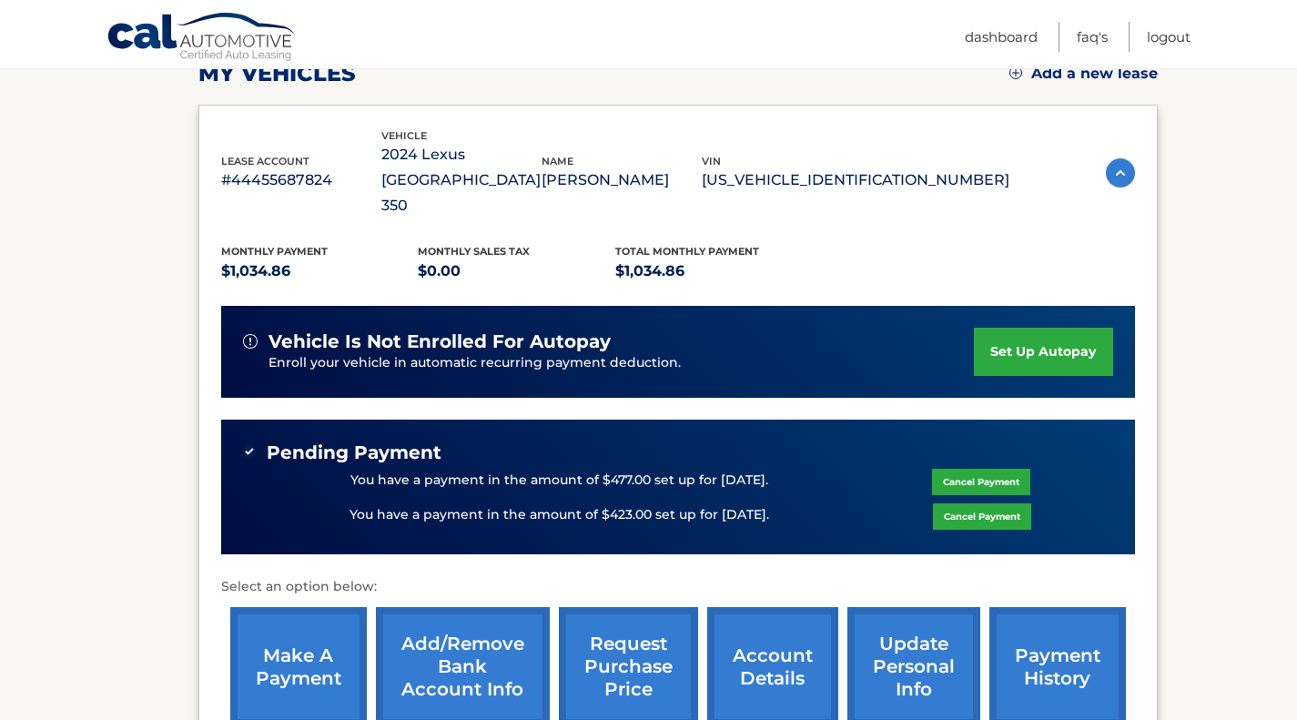
click at [325, 607] on link "make a payment" at bounding box center [298, 666] width 136 height 119
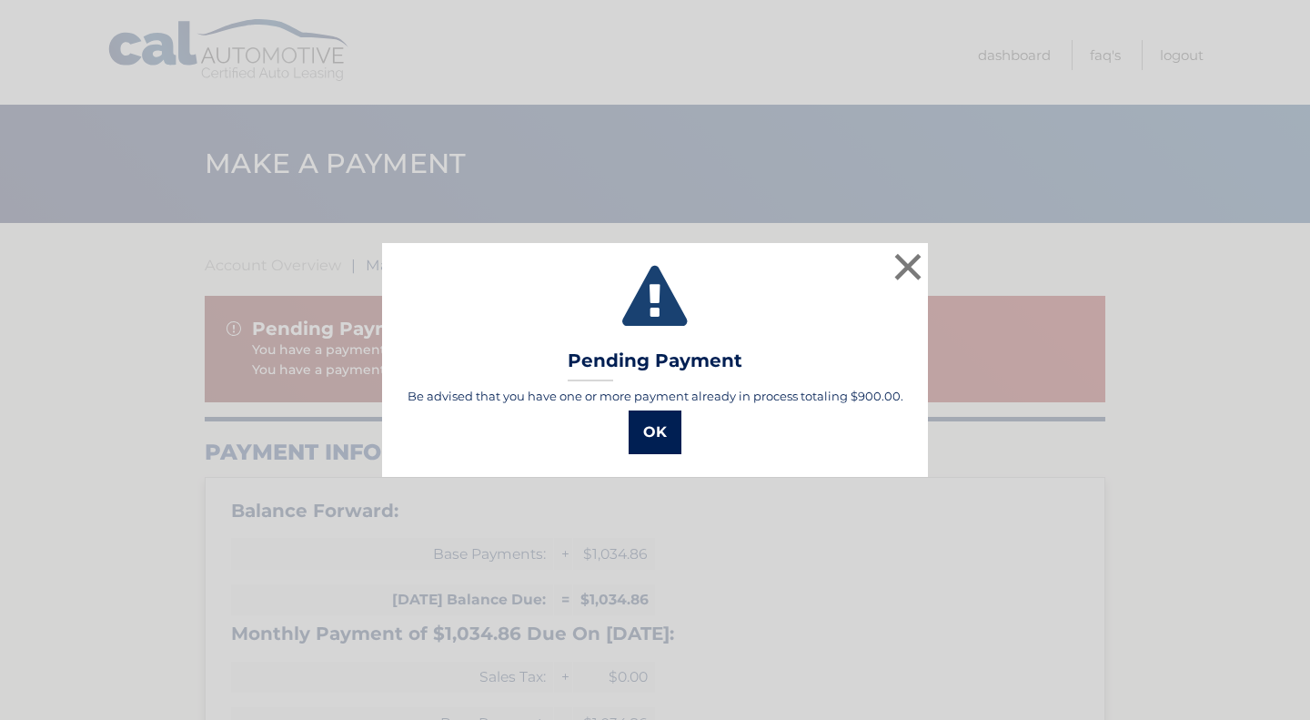
click at [647, 440] on button "OK" at bounding box center [655, 432] width 53 height 44
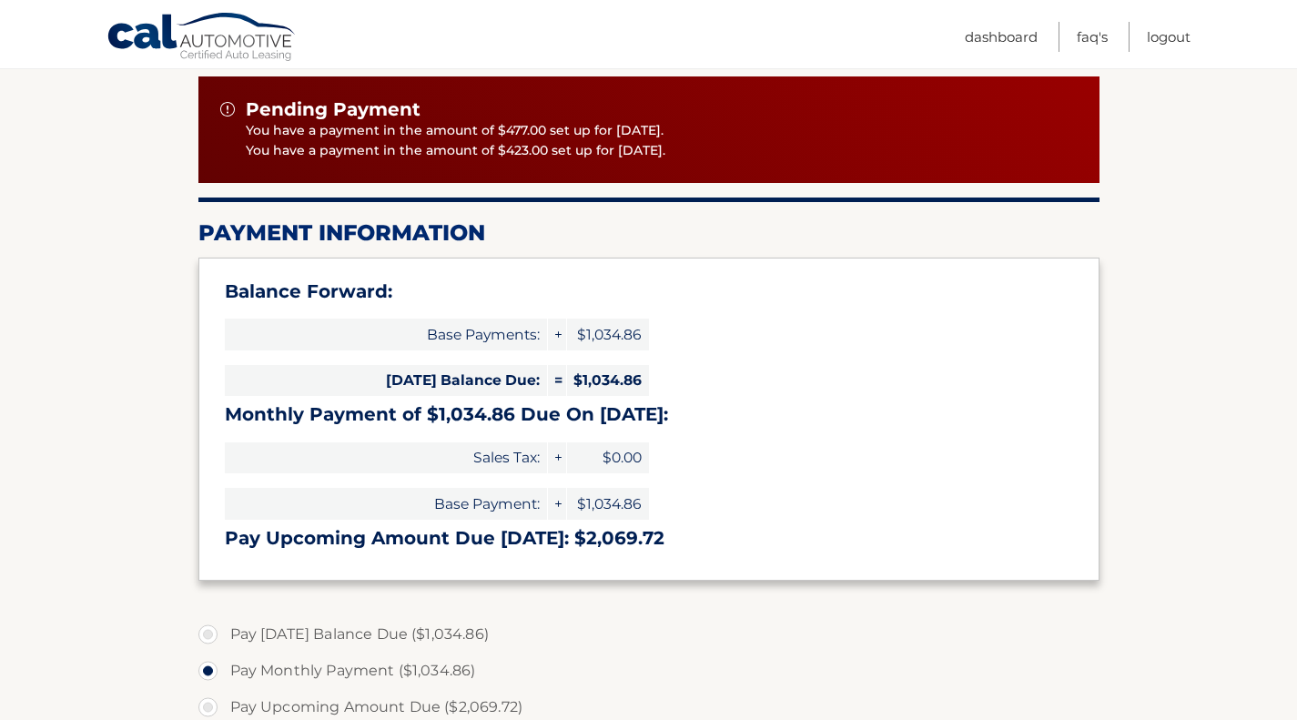
scroll to position [343, 0]
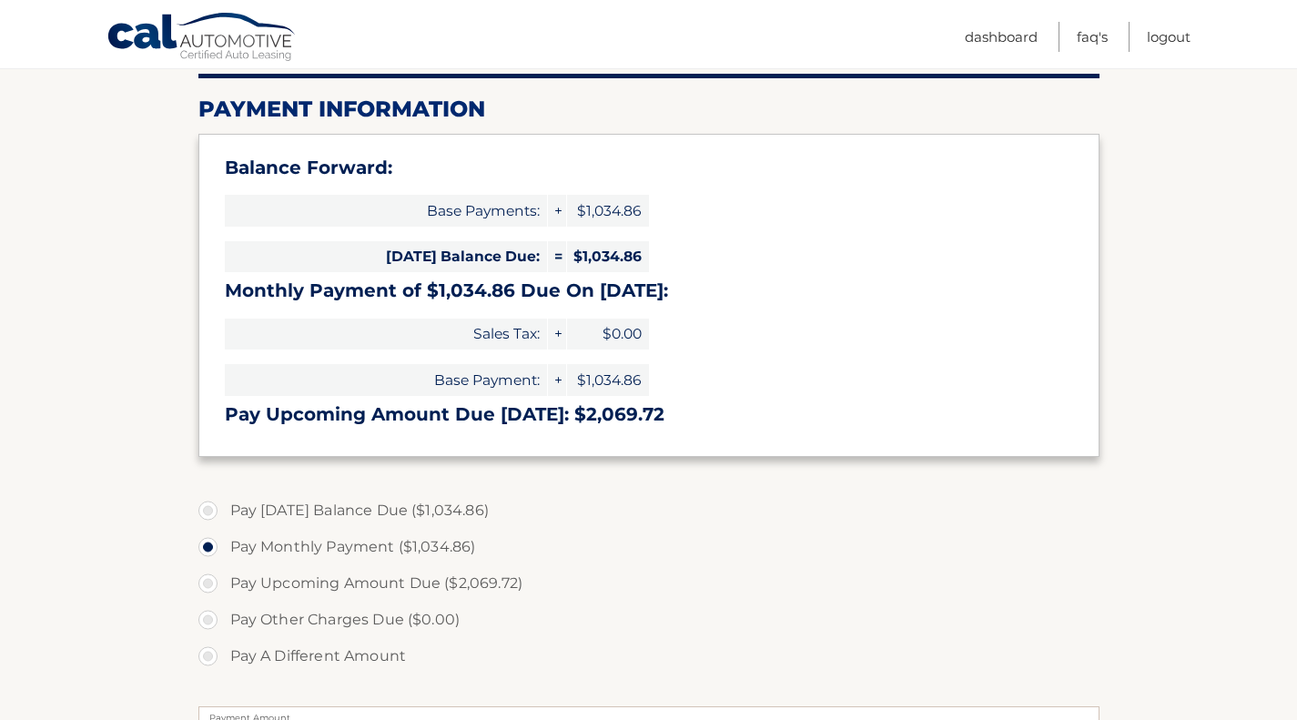
click at [356, 659] on label "Pay A Different Amount" at bounding box center [648, 656] width 901 height 36
click at [224, 659] on input "Pay A Different Amount" at bounding box center [215, 652] width 18 height 29
radio input "true"
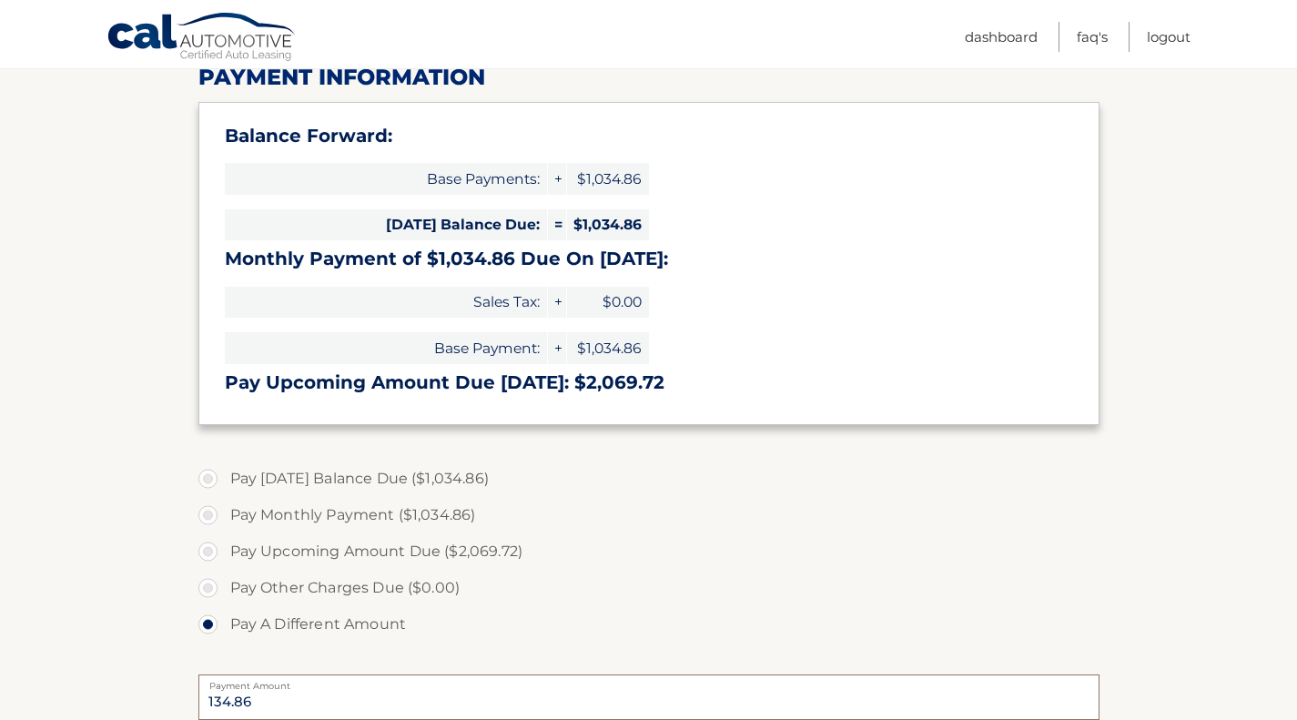
type input "134.86"
click at [536, 575] on label "Pay Other Charges Due ($0.00)" at bounding box center [648, 588] width 901 height 36
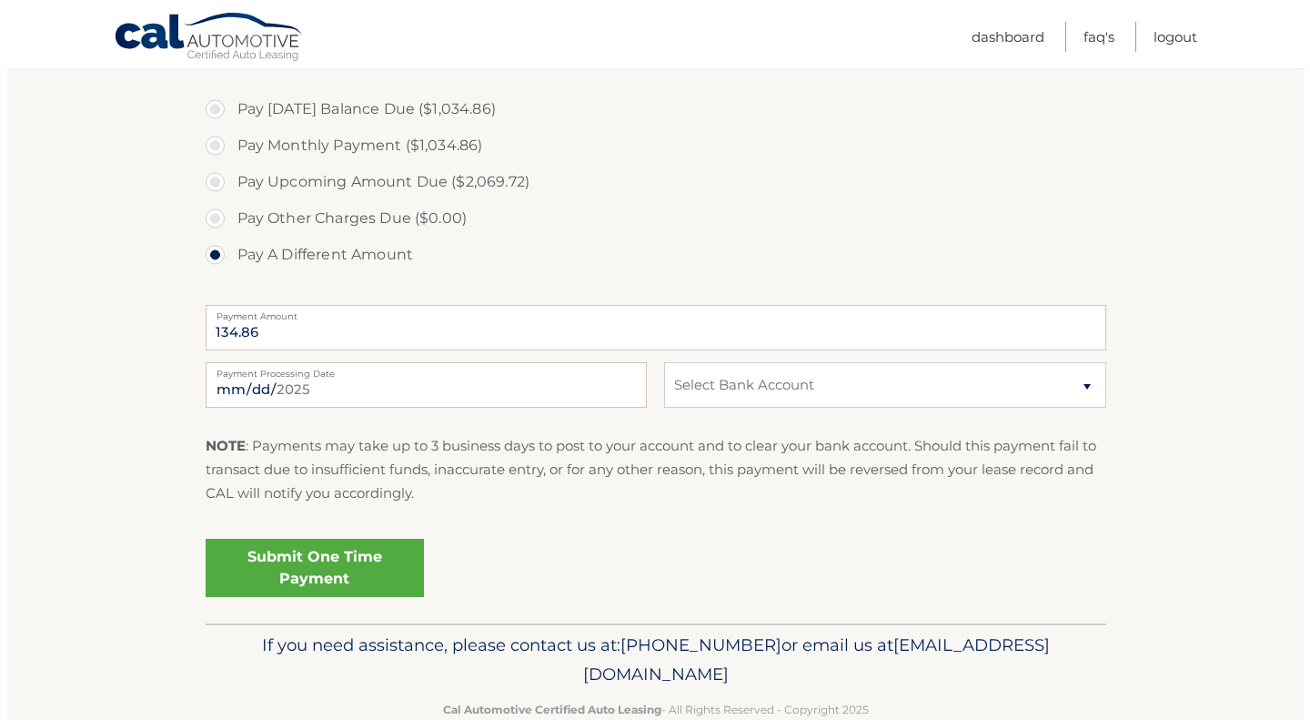
scroll to position [745, 0]
click at [707, 402] on select "Select Bank Account Checking PEAPACK-GLADSTONE BANK *****2038 Checking WELLS FA…" at bounding box center [877, 383] width 441 height 45
select select "ZTE0ZGY5NTYtNDI1MC00ZGY5LWIwNjYtNTJjZWYwZjUzYjMx"
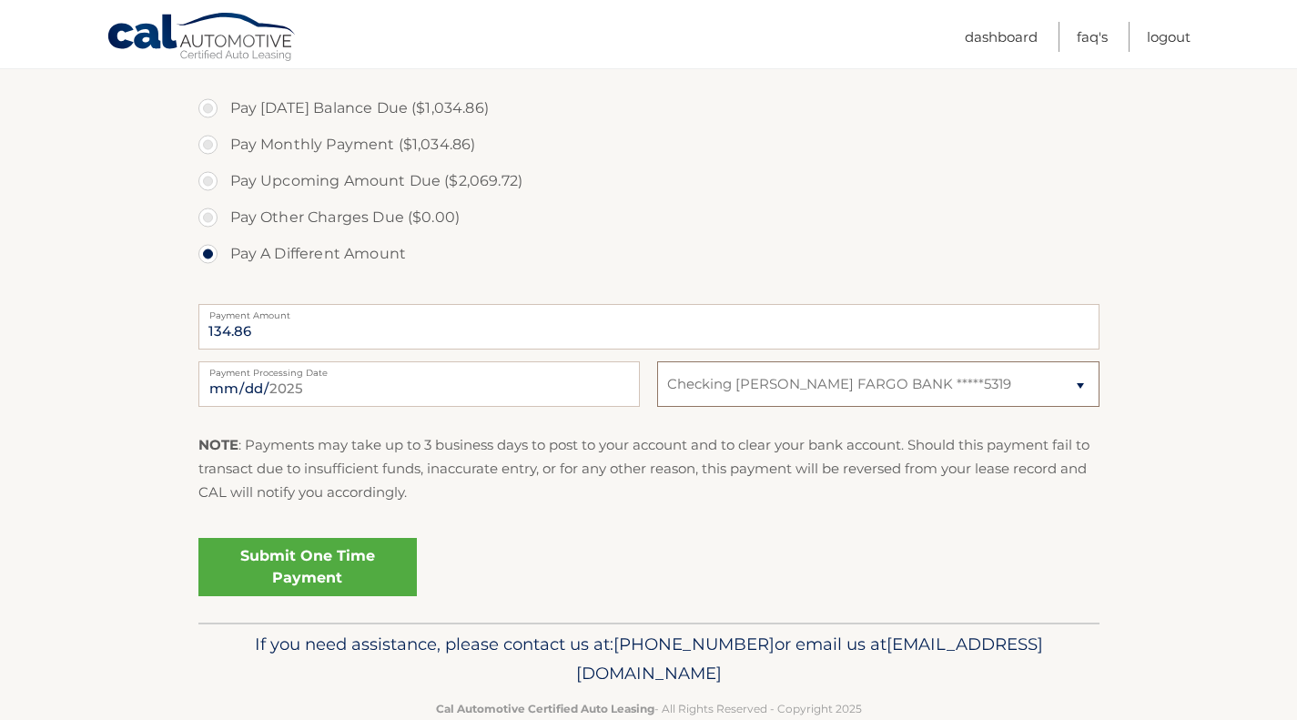
click at [657, 361] on select "Select Bank Account Checking PEAPACK-GLADSTONE BANK *****2038 Checking WELLS FA…" at bounding box center [877, 383] width 441 height 45
click at [323, 550] on link "Submit One Time Payment" at bounding box center [307, 567] width 218 height 58
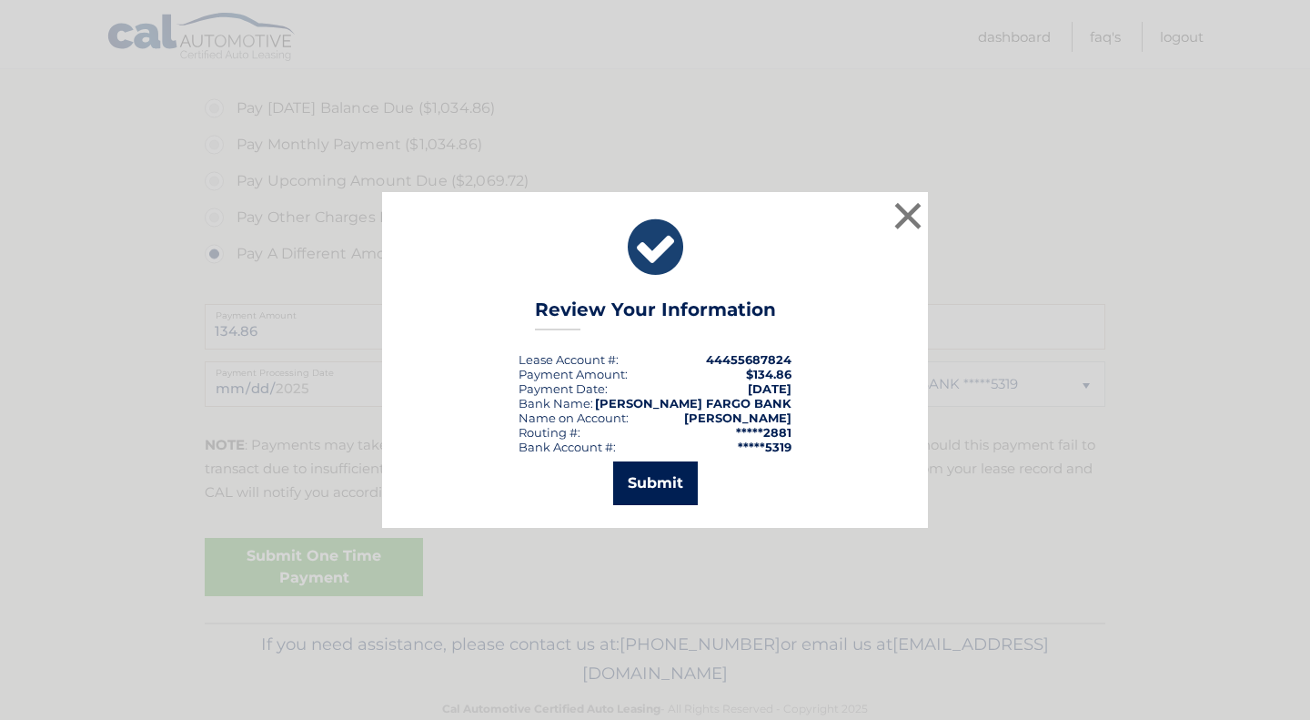
click at [648, 487] on button "Submit" at bounding box center [655, 483] width 85 height 44
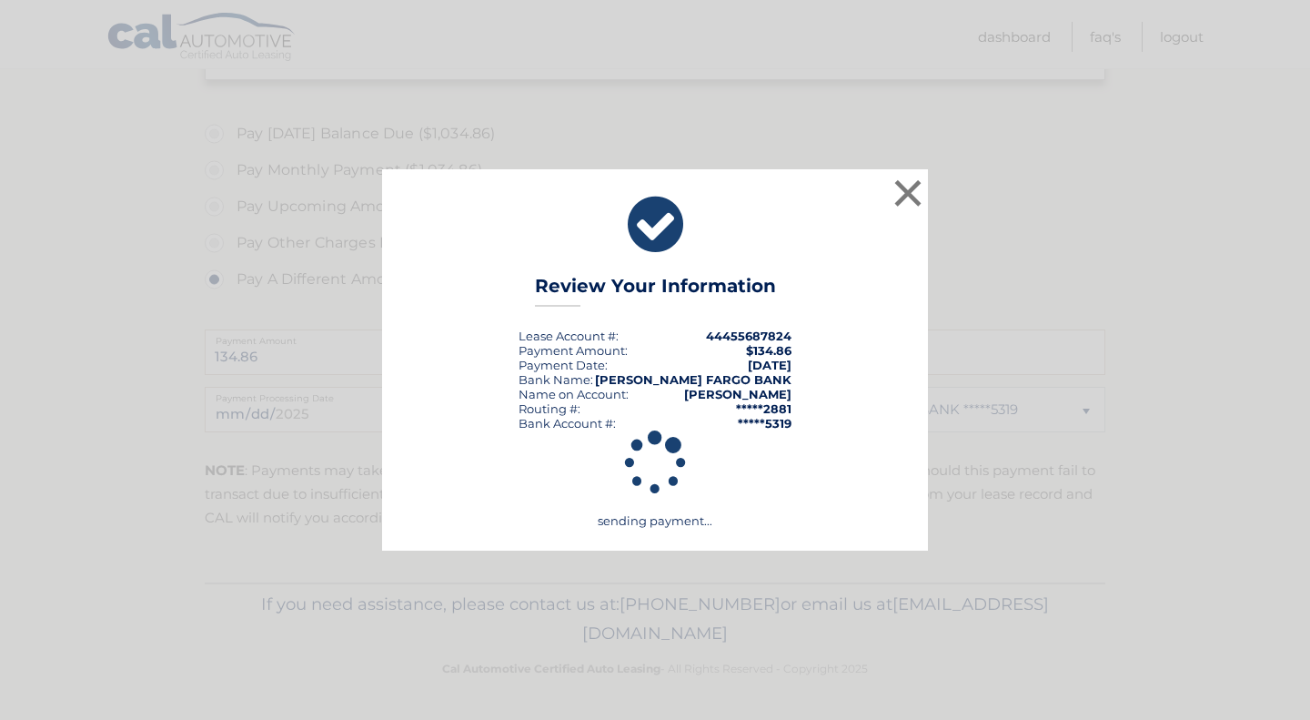
scroll to position [720, 0]
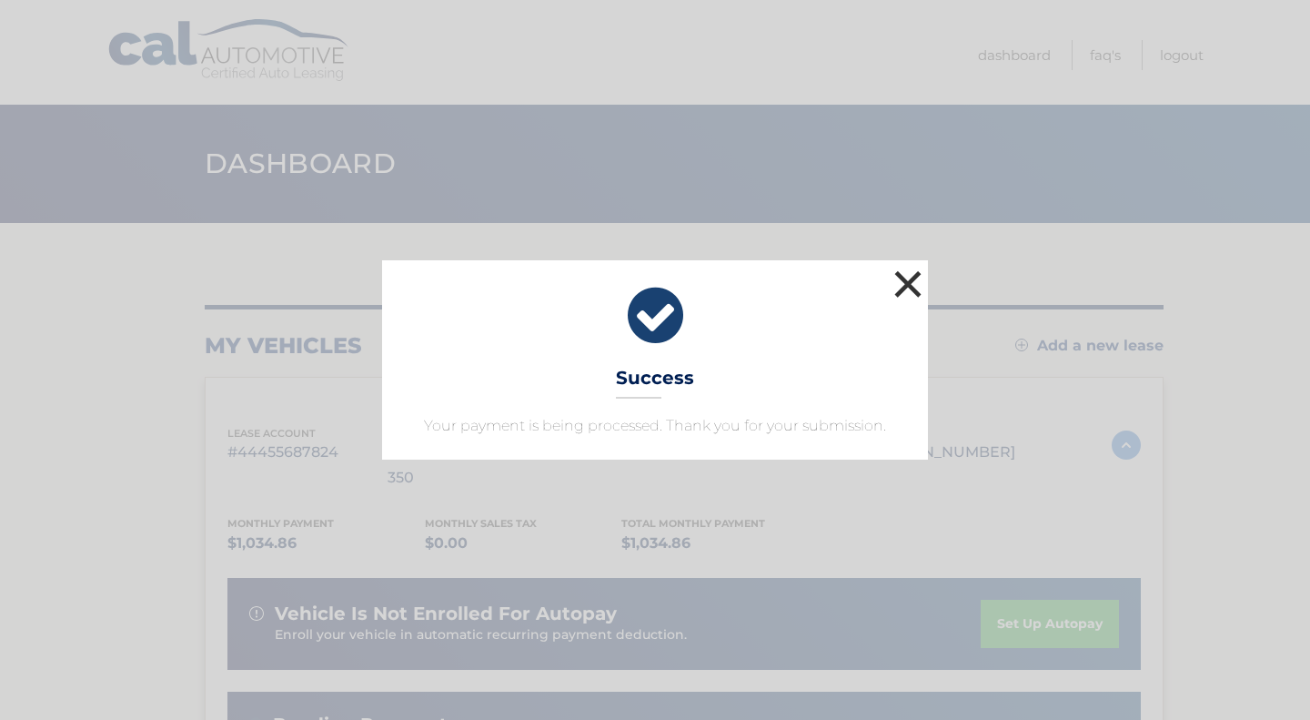
click at [902, 271] on button "×" at bounding box center [908, 284] width 36 height 36
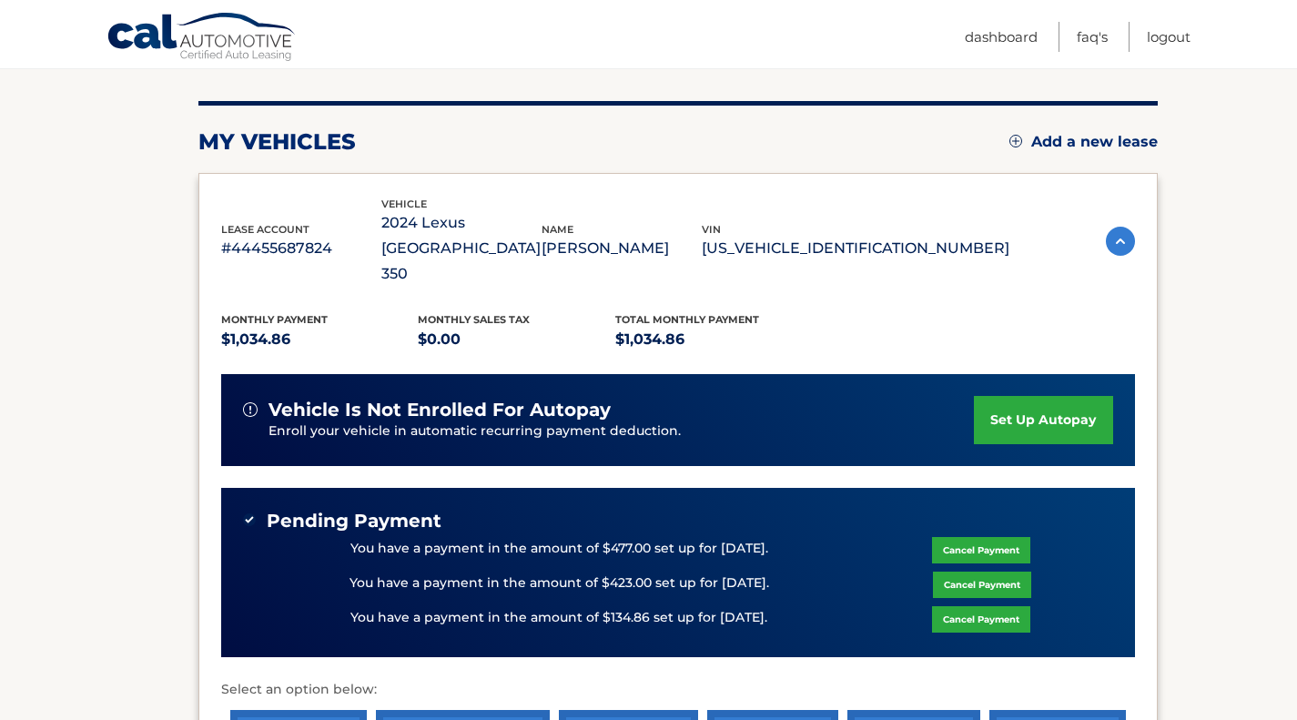
scroll to position [205, 0]
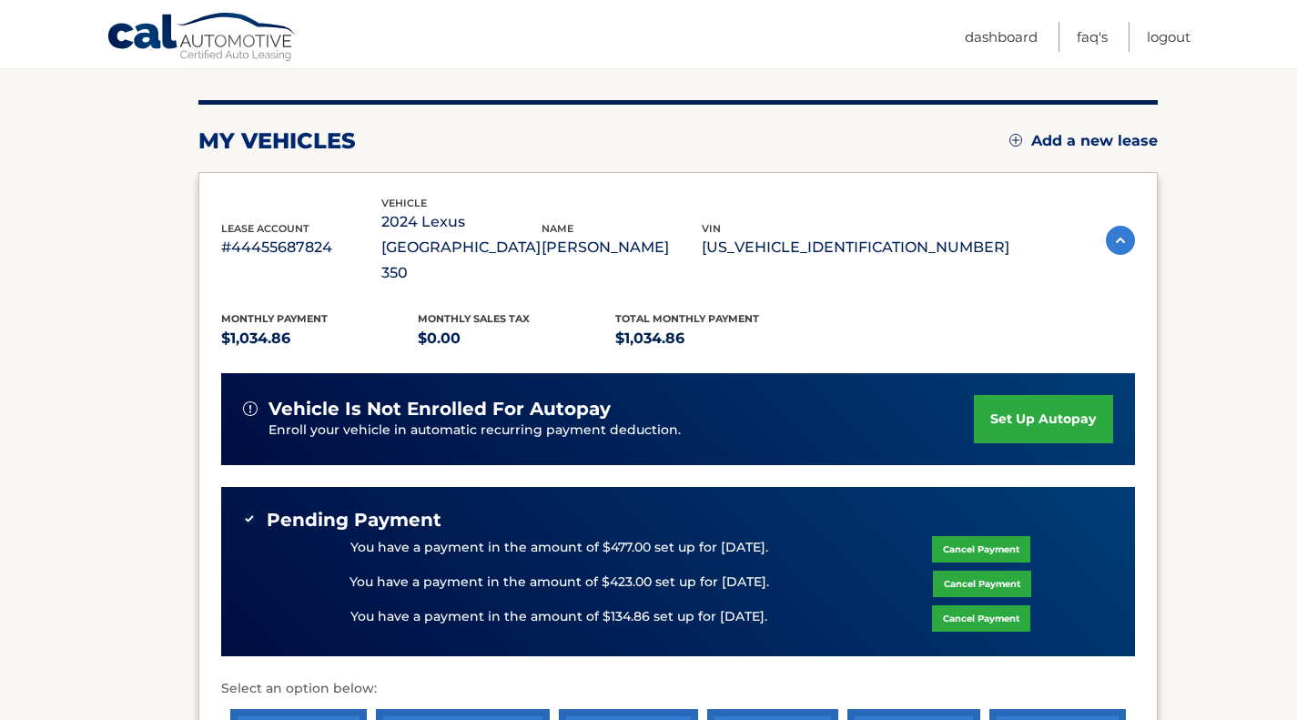
click at [1205, 373] on section "my vehicles Add a new lease lease account #44455687824 vehicle 2024 Lexus TX 35…" at bounding box center [648, 466] width 1297 height 896
